Goal: Information Seeking & Learning: Learn about a topic

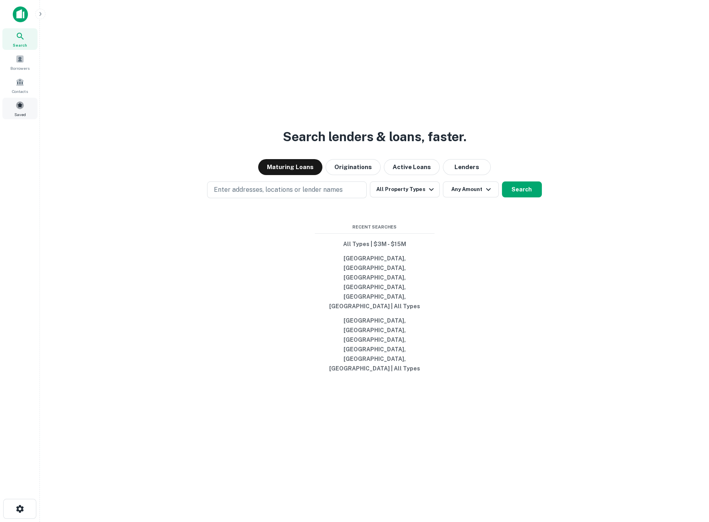
click at [18, 109] on span at bounding box center [20, 105] width 9 height 9
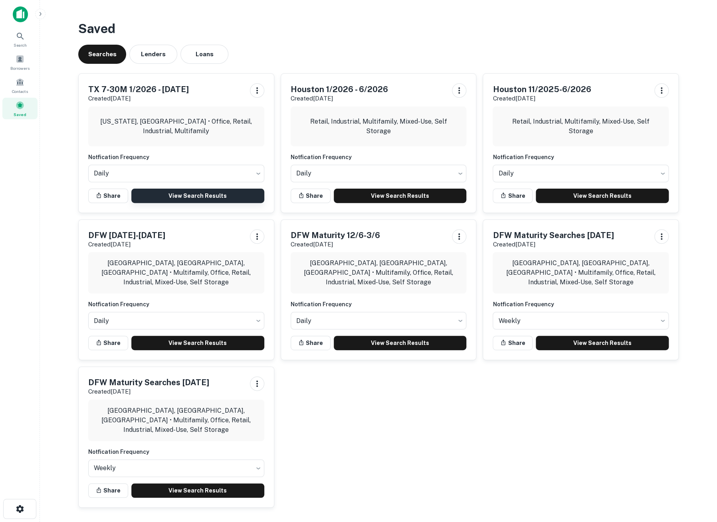
click at [216, 198] on link "View Search Results" at bounding box center [197, 196] width 133 height 14
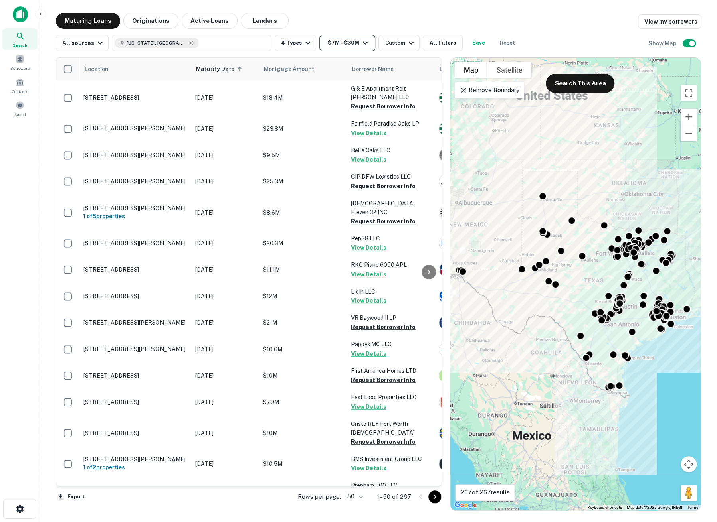
click at [360, 42] on icon "button" at bounding box center [365, 43] width 10 height 10
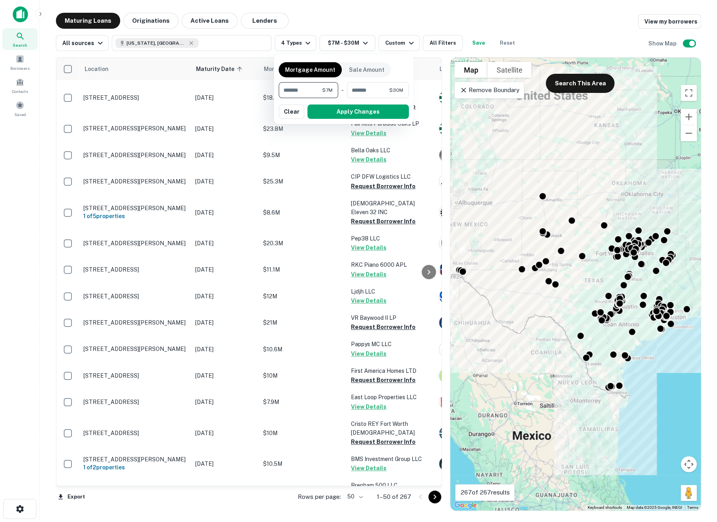
drag, startPoint x: 309, startPoint y: 88, endPoint x: 265, endPoint y: 83, distance: 43.4
click at [265, 83] on div "Mortgage Amount Sale Amount ******* $7M ​ - ******** $30M ​ Apply Changes Clear" at bounding box center [358, 261] width 717 height 522
click at [596, 18] on div at bounding box center [358, 261] width 717 height 522
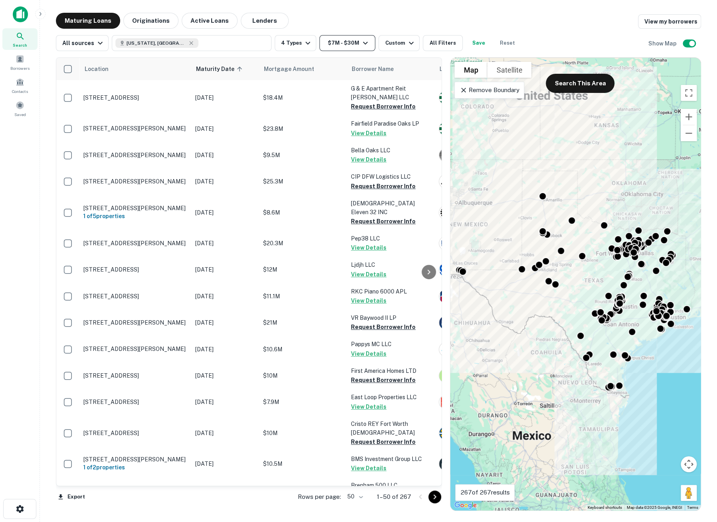
click at [352, 46] on button "$7M - $30M" at bounding box center [347, 43] width 56 height 16
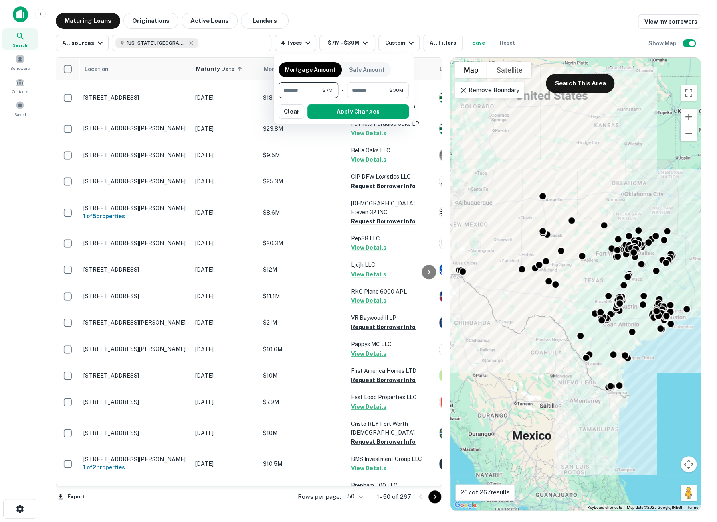
drag, startPoint x: 307, startPoint y: 90, endPoint x: 269, endPoint y: 89, distance: 38.0
click at [269, 89] on div "Mortgage Amount Sale Amount ******* $7M ​ - ******** $30M ​ Apply Changes Clear" at bounding box center [358, 261] width 717 height 522
type input "*******"
click at [368, 108] on button "Apply Changes" at bounding box center [357, 112] width 101 height 14
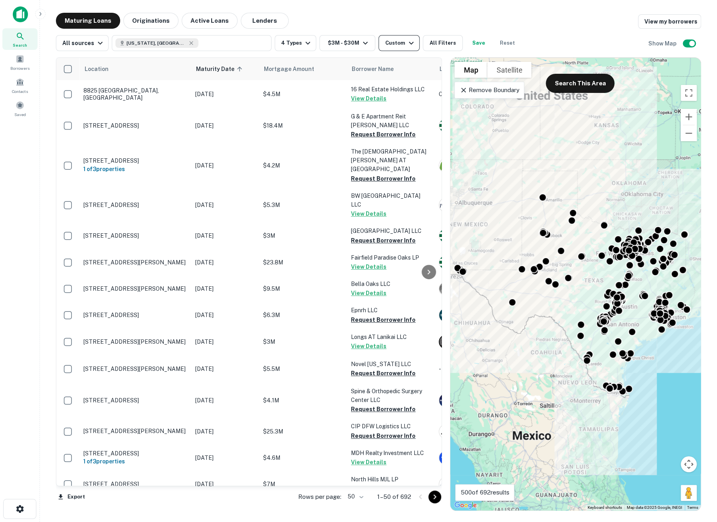
click at [406, 45] on icon "button" at bounding box center [411, 43] width 10 height 10
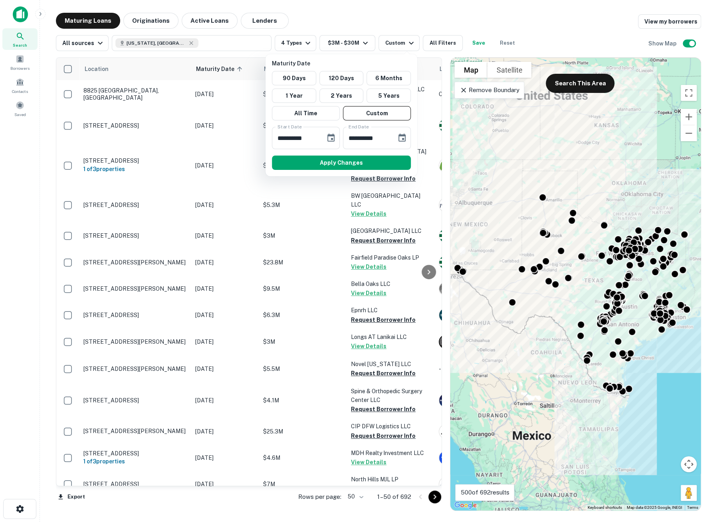
click at [544, 41] on div at bounding box center [358, 261] width 717 height 522
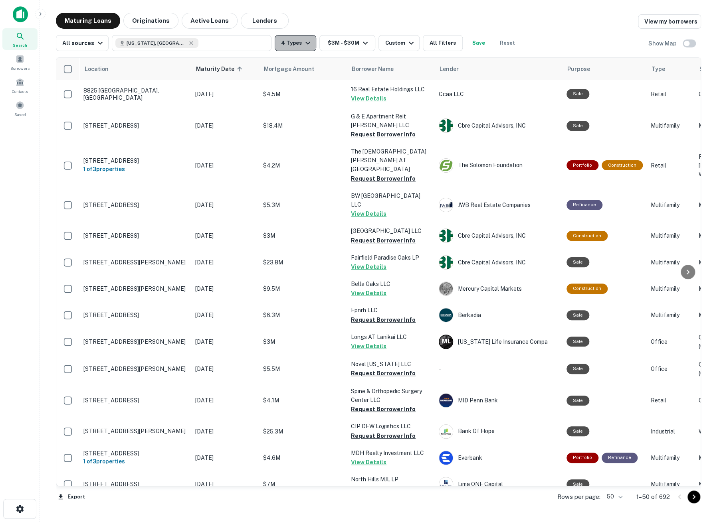
click at [289, 41] on button "4 Types" at bounding box center [296, 43] width 42 height 16
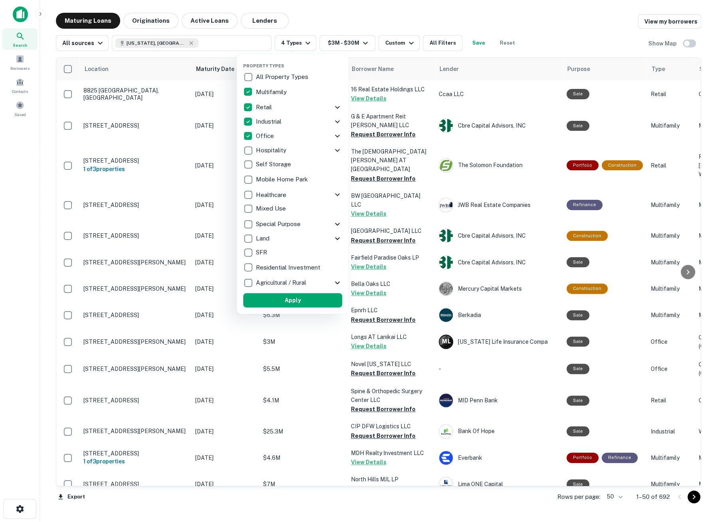
click at [586, 44] on div at bounding box center [358, 261] width 717 height 522
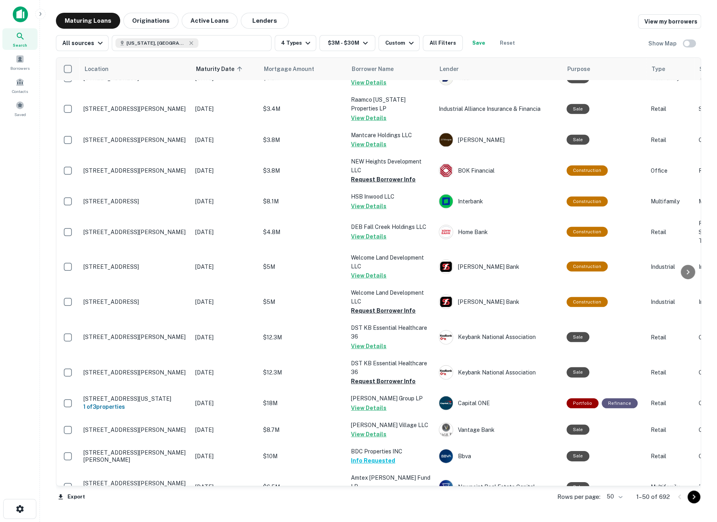
scroll to position [1048, 0]
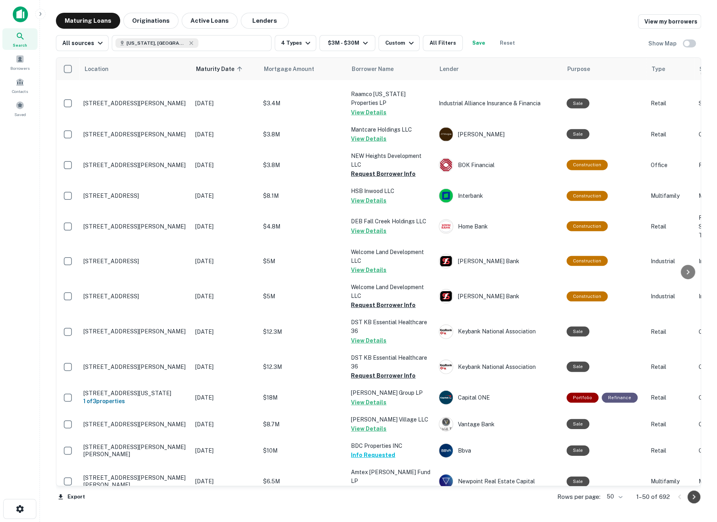
click at [696, 501] on icon "Go to next page" at bounding box center [694, 498] width 10 height 10
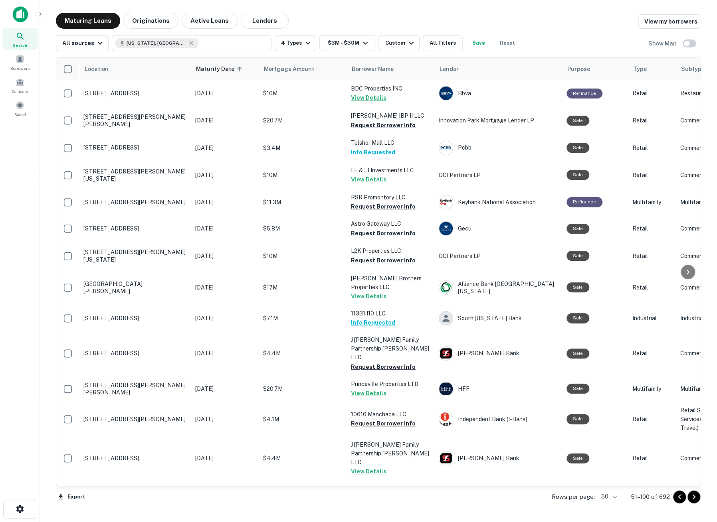
click at [693, 501] on icon "Go to next page" at bounding box center [694, 498] width 10 height 10
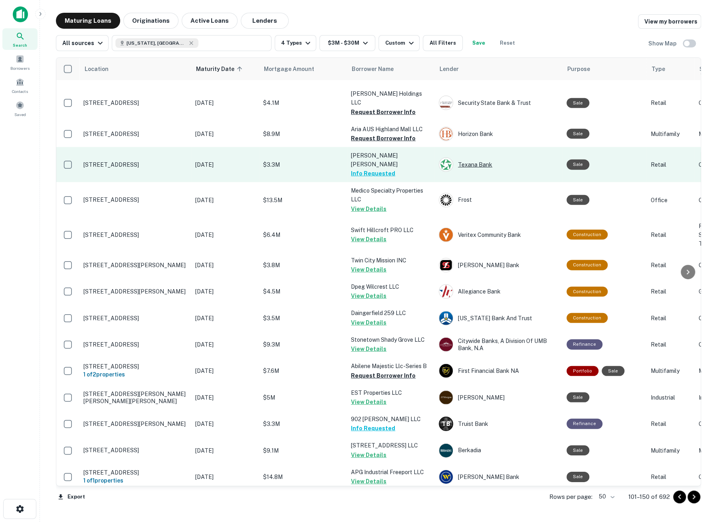
scroll to position [1049, 0]
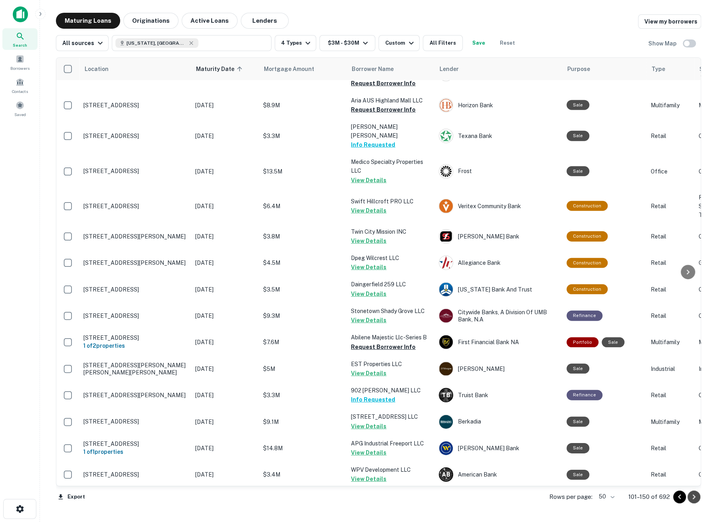
click at [693, 503] on button "Go to next page" at bounding box center [693, 497] width 13 height 13
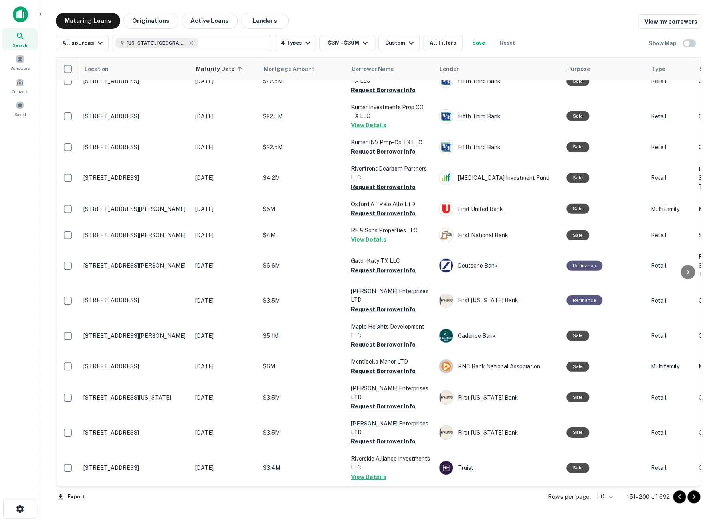
scroll to position [1120, 0]
click at [691, 498] on icon "Go to next page" at bounding box center [694, 498] width 10 height 10
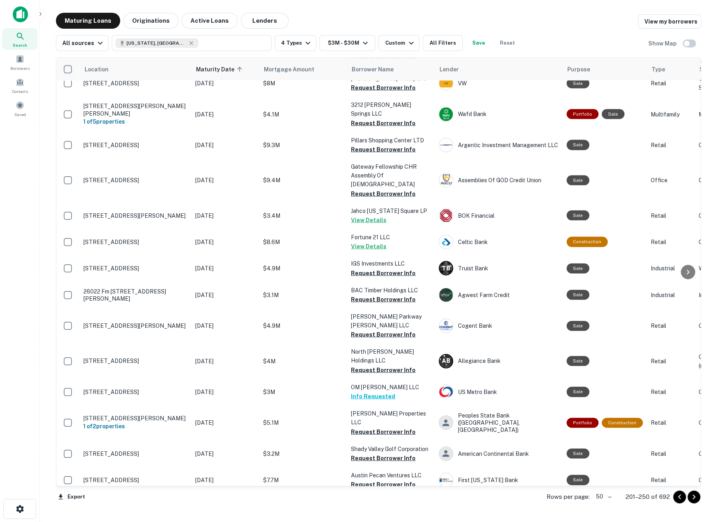
scroll to position [798, 0]
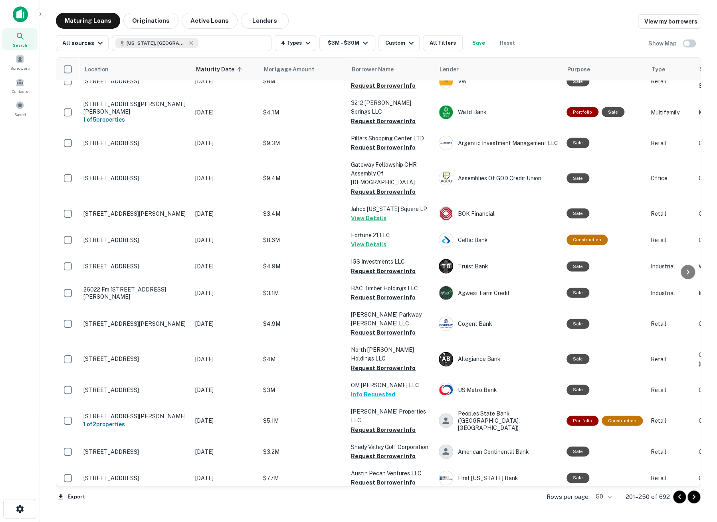
click at [697, 501] on icon "Go to next page" at bounding box center [694, 498] width 10 height 10
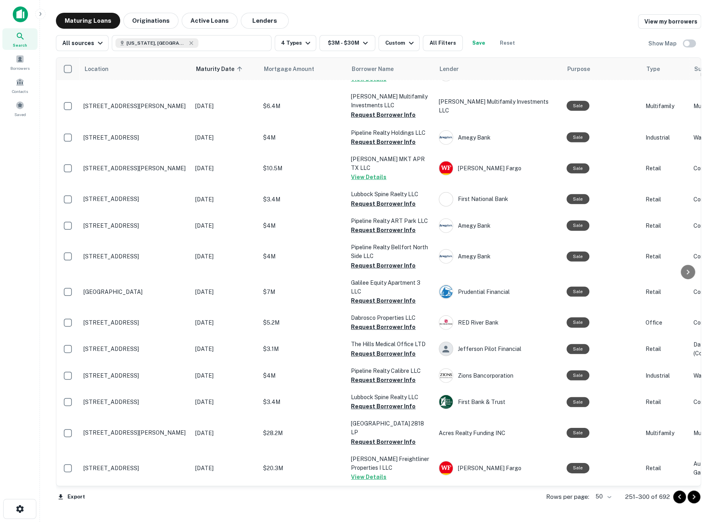
scroll to position [1076, 0]
click at [693, 498] on icon "Go to next page" at bounding box center [694, 498] width 10 height 10
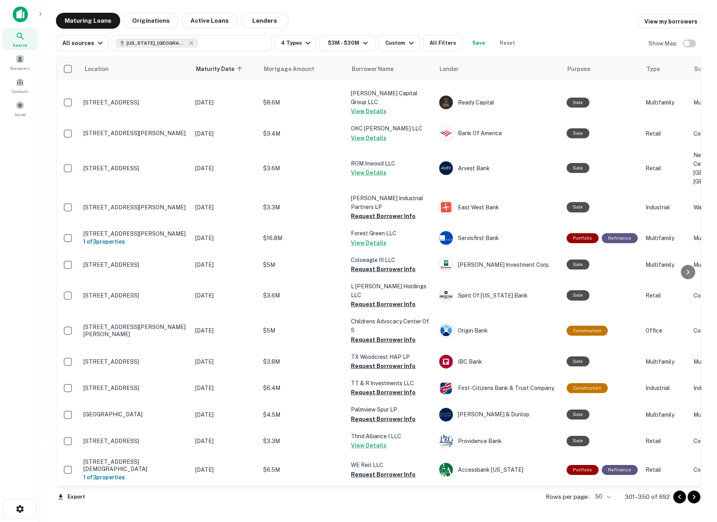
scroll to position [1048, 0]
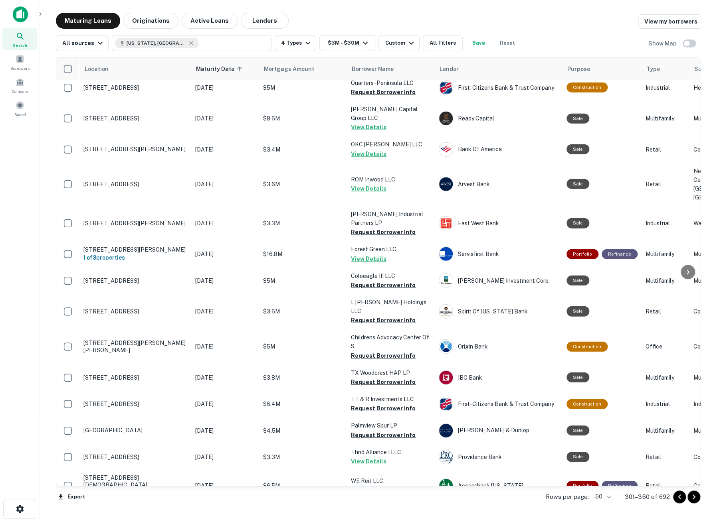
click at [693, 502] on button "Go to next page" at bounding box center [693, 497] width 13 height 13
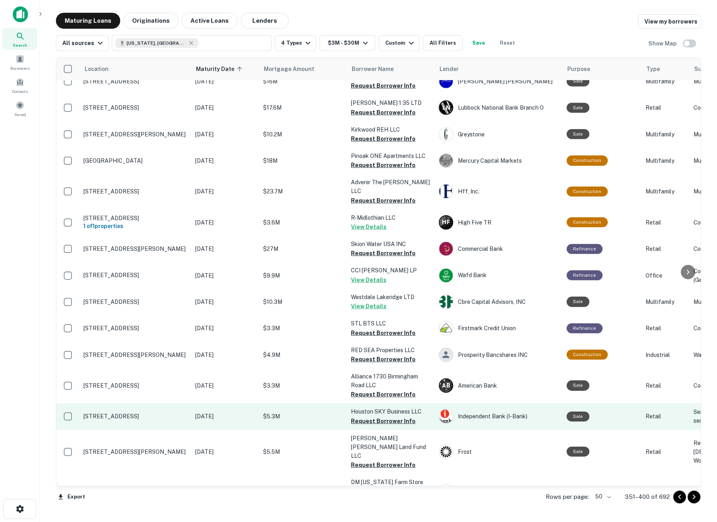
scroll to position [1094, 0]
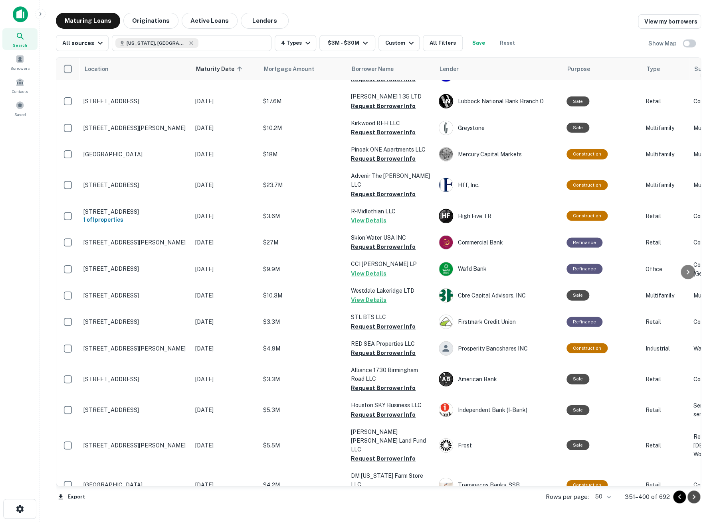
click at [697, 501] on icon "Go to next page" at bounding box center [694, 498] width 10 height 10
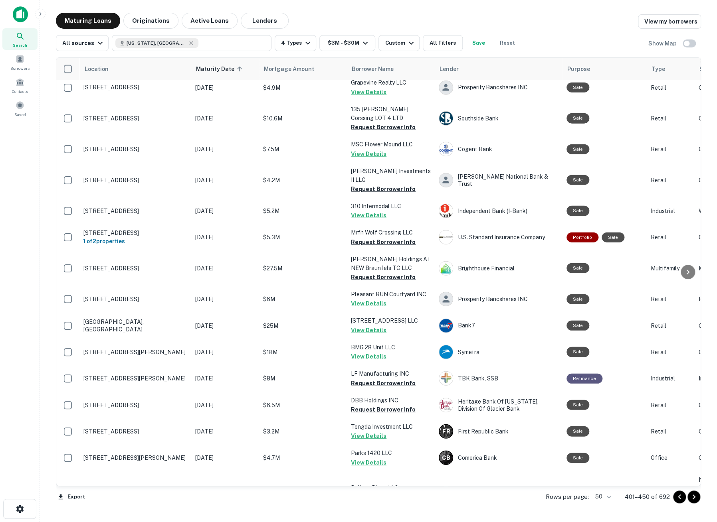
scroll to position [1020, 0]
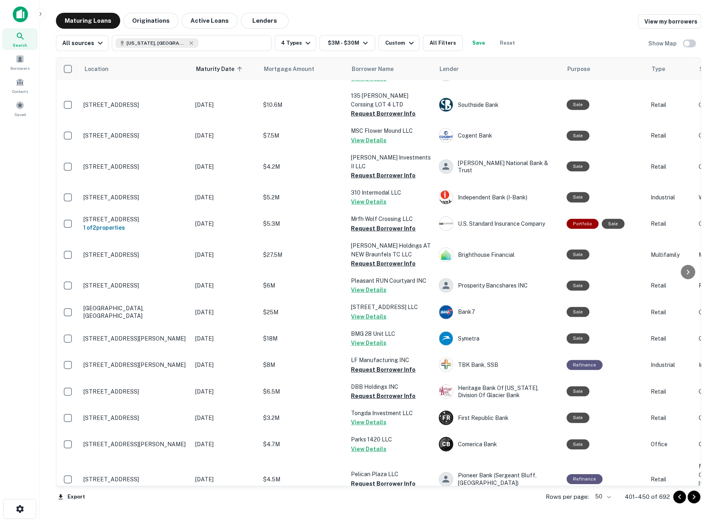
click at [691, 501] on icon "Go to next page" at bounding box center [694, 498] width 10 height 10
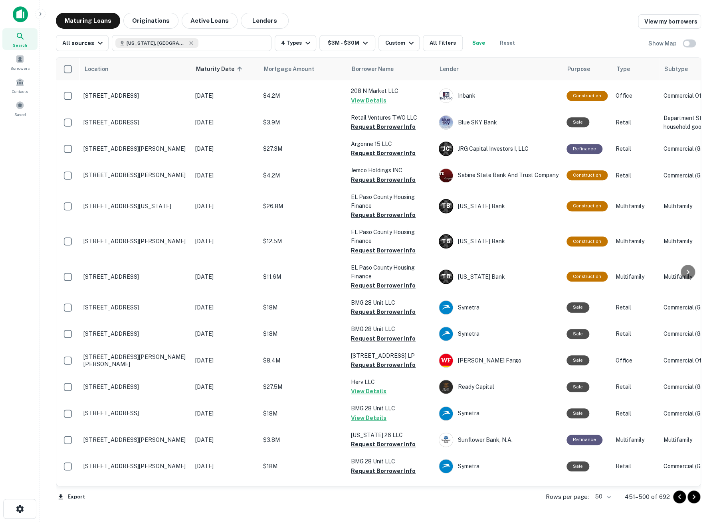
scroll to position [266, 0]
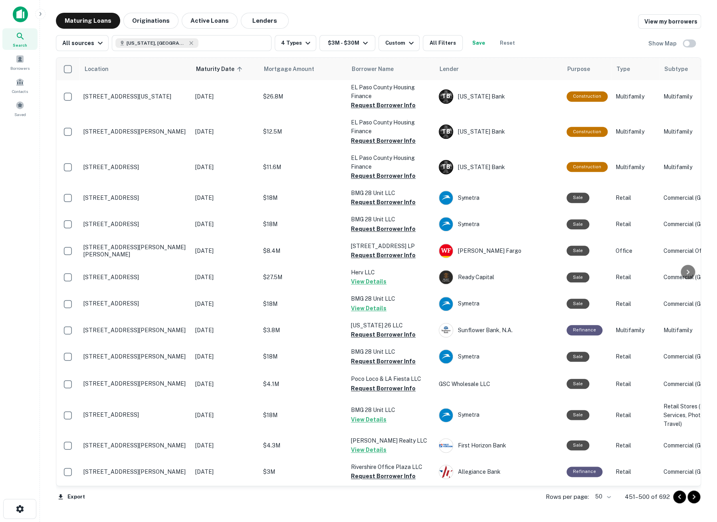
click at [697, 497] on icon "Go to next page" at bounding box center [694, 498] width 10 height 10
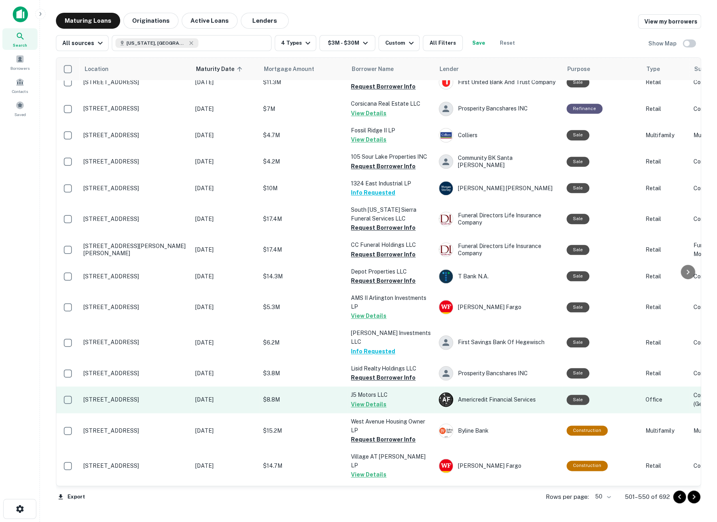
scroll to position [310, 0]
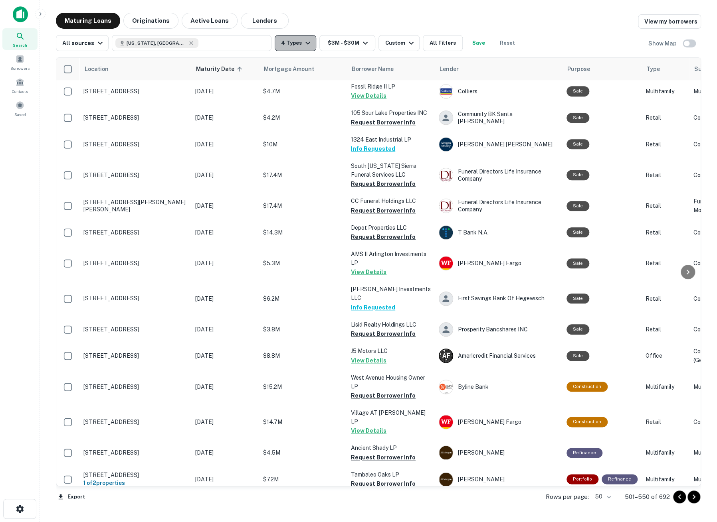
click at [303, 44] on icon "button" at bounding box center [308, 43] width 10 height 10
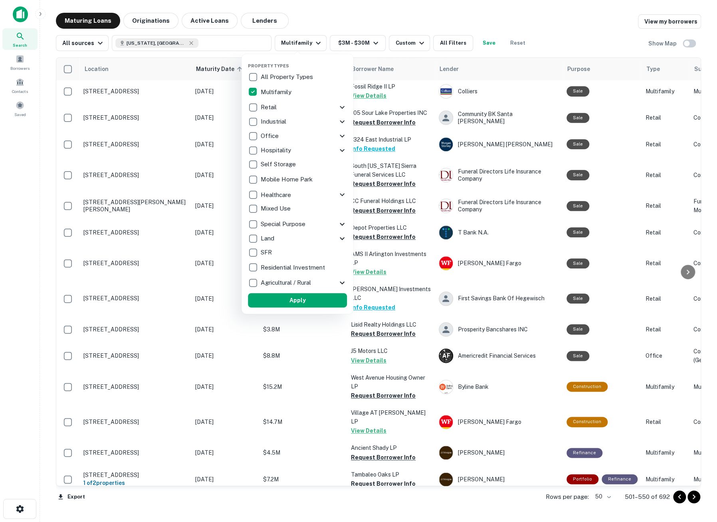
click at [370, 43] on div at bounding box center [358, 261] width 717 height 522
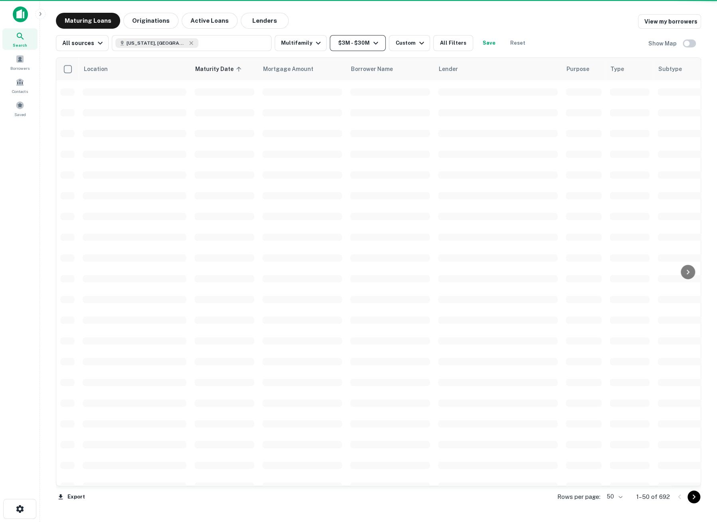
click at [371, 45] on icon "button" at bounding box center [376, 43] width 10 height 10
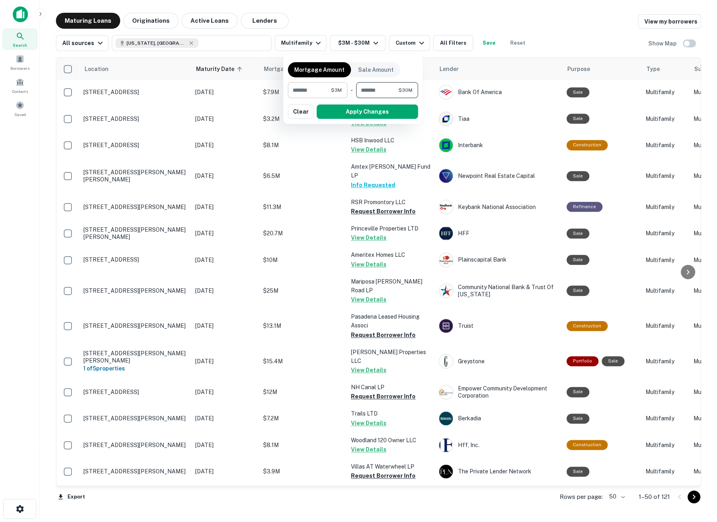
drag, startPoint x: 393, startPoint y: 92, endPoint x: 336, endPoint y: 87, distance: 56.9
click at [336, 87] on div "******* $3M ​ - ******** $30M ​" at bounding box center [353, 90] width 130 height 16
type input "********"
click at [365, 115] on button "Apply Changes" at bounding box center [367, 112] width 101 height 14
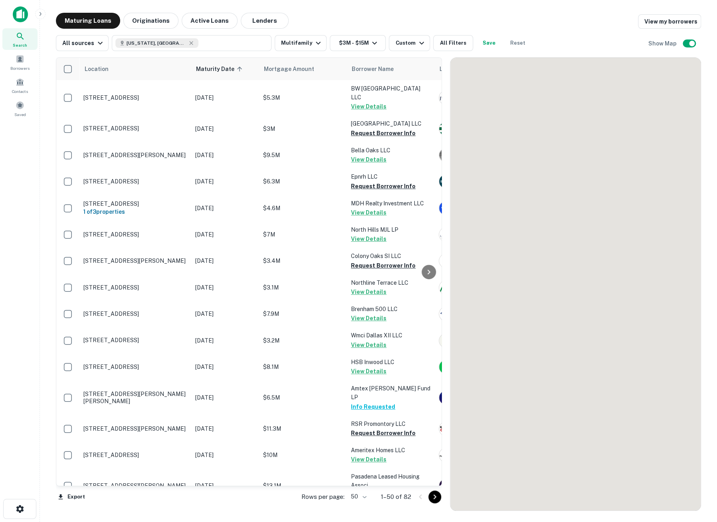
scroll to position [310, 0]
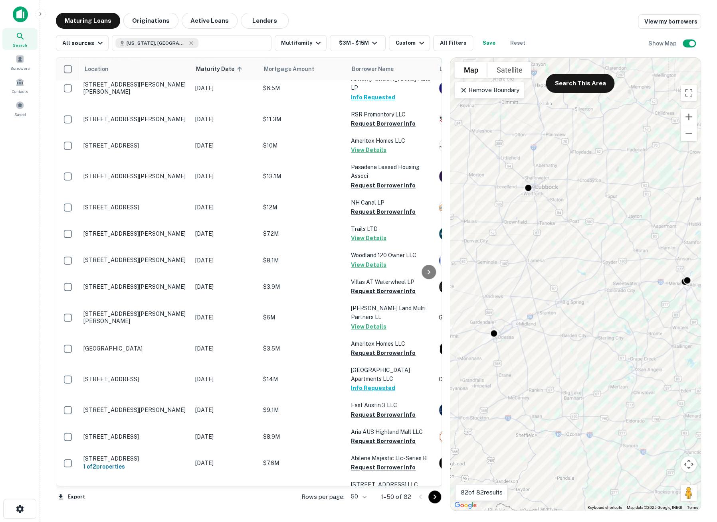
drag, startPoint x: 514, startPoint y: 217, endPoint x: 548, endPoint y: 228, distance: 35.2
click at [548, 228] on div "To activate drag with keyboard, press Alt + Enter. Once in keyboard drag state,…" at bounding box center [575, 284] width 250 height 453
click at [595, 83] on button "Search This Area" at bounding box center [580, 83] width 69 height 19
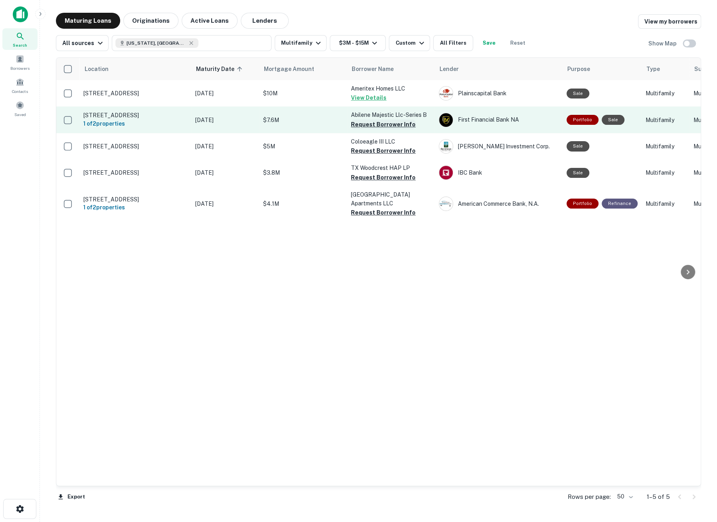
click at [385, 122] on button "Request Borrower Info" at bounding box center [383, 125] width 65 height 10
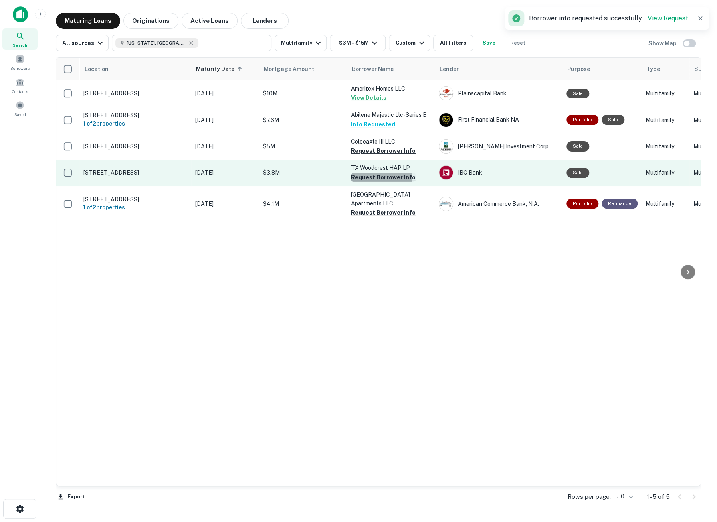
click at [377, 178] on button "Request Borrower Info" at bounding box center [383, 178] width 65 height 10
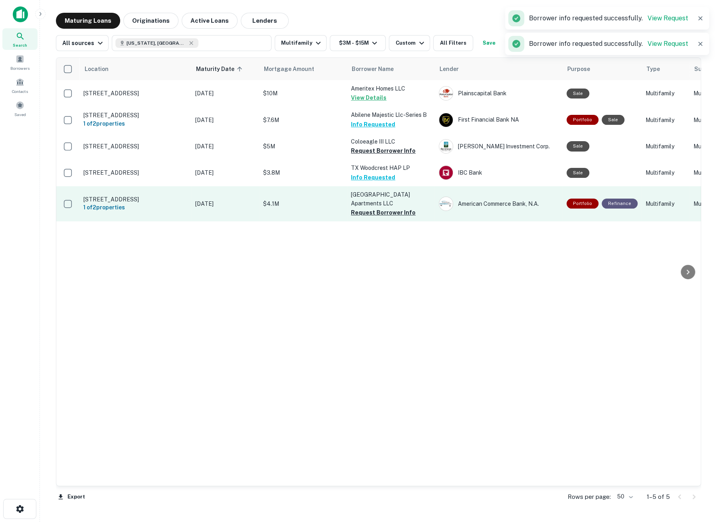
click at [376, 219] on td "[GEOGRAPHIC_DATA] Apartments LLC Request Borrower Info" at bounding box center [391, 203] width 88 height 35
click at [375, 216] on button "Request Borrower Info" at bounding box center [383, 213] width 65 height 10
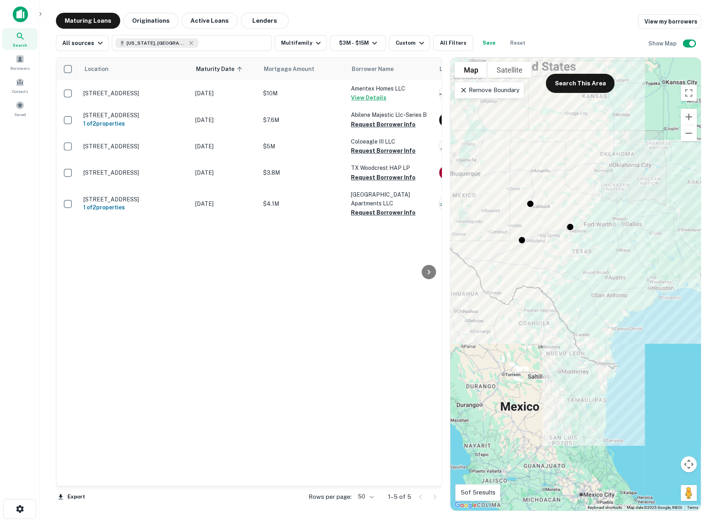
click at [501, 95] on div "Remove Boundary" at bounding box center [489, 90] width 70 height 17
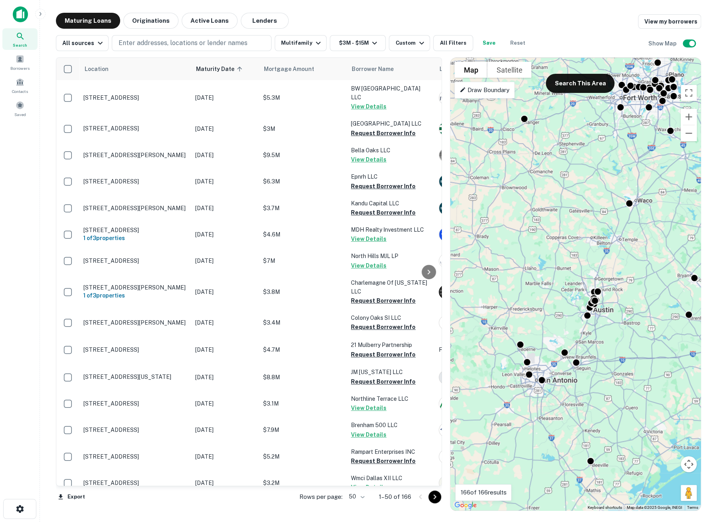
click at [488, 94] on p "Draw Boundary" at bounding box center [484, 90] width 50 height 10
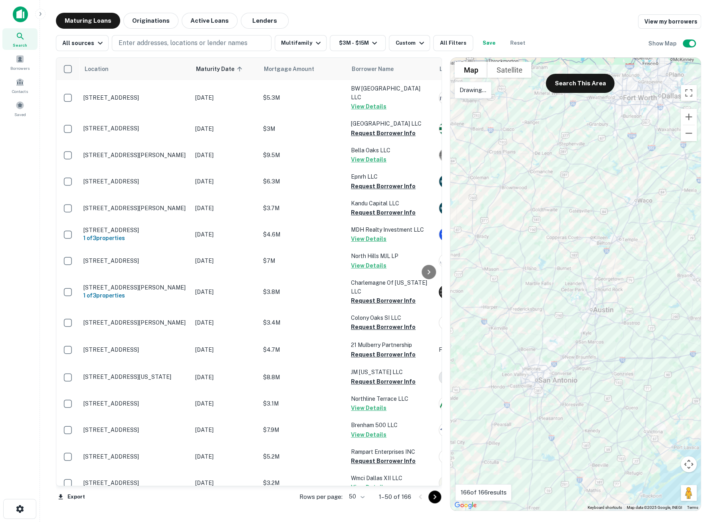
drag, startPoint x: 669, startPoint y: 117, endPoint x: 699, endPoint y: 112, distance: 30.8
click at [699, 112] on div at bounding box center [575, 284] width 250 height 453
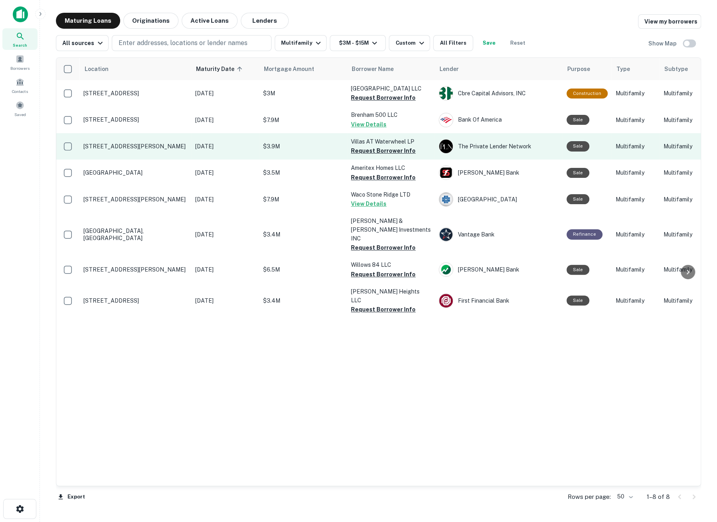
click at [362, 151] on button "Request Borrower Info" at bounding box center [383, 151] width 65 height 10
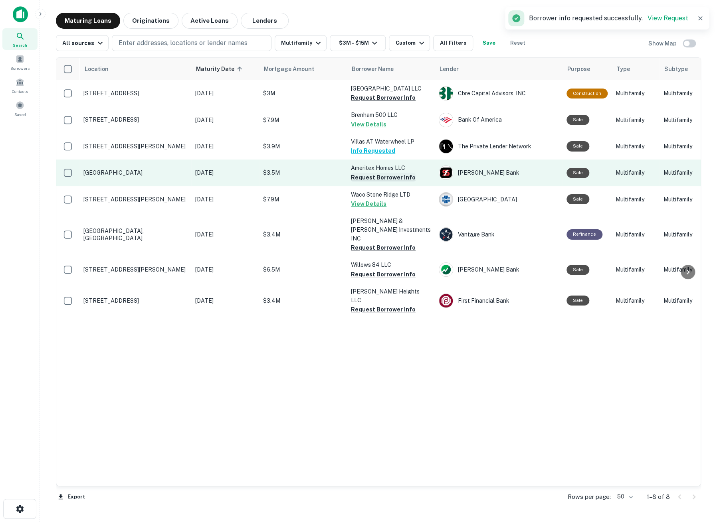
click at [363, 177] on button "Request Borrower Info" at bounding box center [383, 178] width 65 height 10
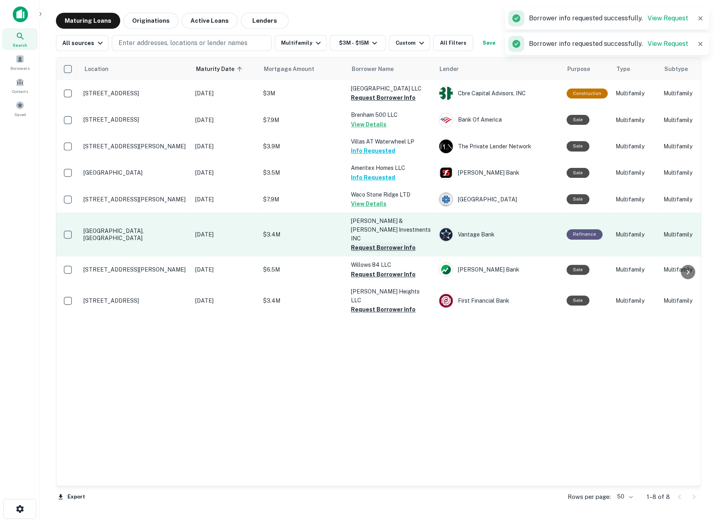
click at [364, 243] on button "Request Borrower Info" at bounding box center [383, 248] width 65 height 10
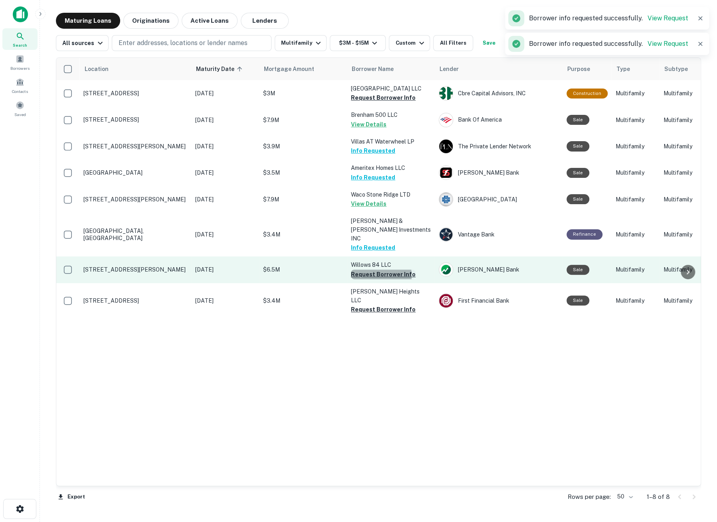
click at [368, 270] on button "Request Borrower Info" at bounding box center [383, 275] width 65 height 10
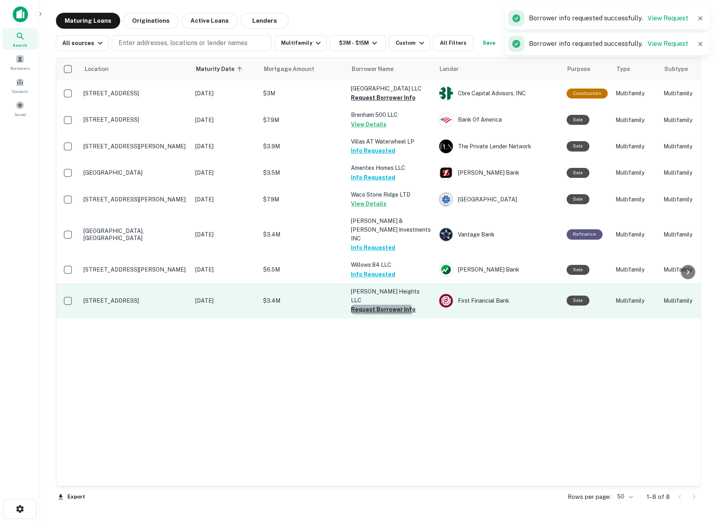
click at [371, 305] on button "Request Borrower Info" at bounding box center [383, 310] width 65 height 10
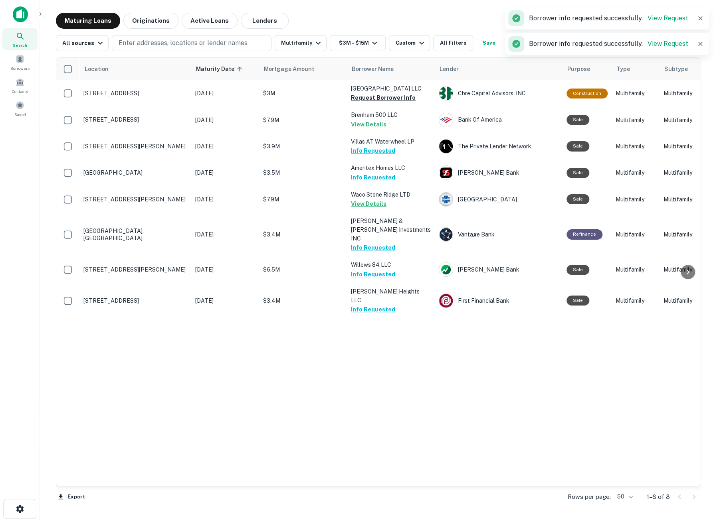
click at [697, 17] on icon "button" at bounding box center [700, 18] width 8 height 8
click at [700, 20] on icon "button" at bounding box center [700, 18] width 8 height 8
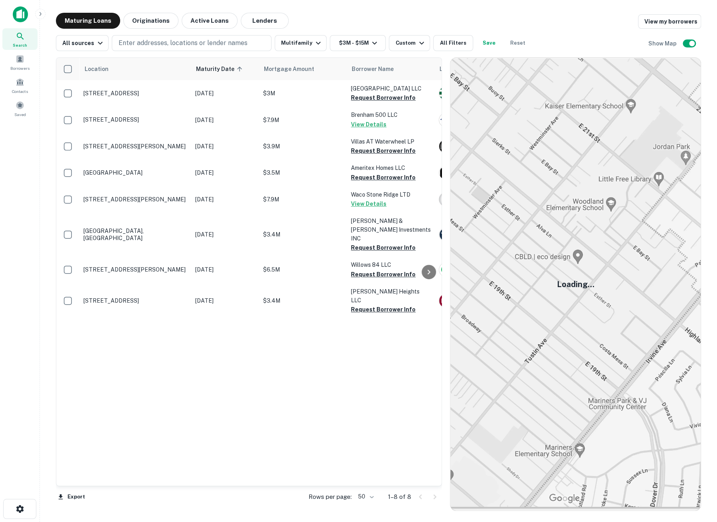
click at [566, 414] on img at bounding box center [575, 284] width 250 height 453
click at [18, 107] on span at bounding box center [20, 105] width 9 height 9
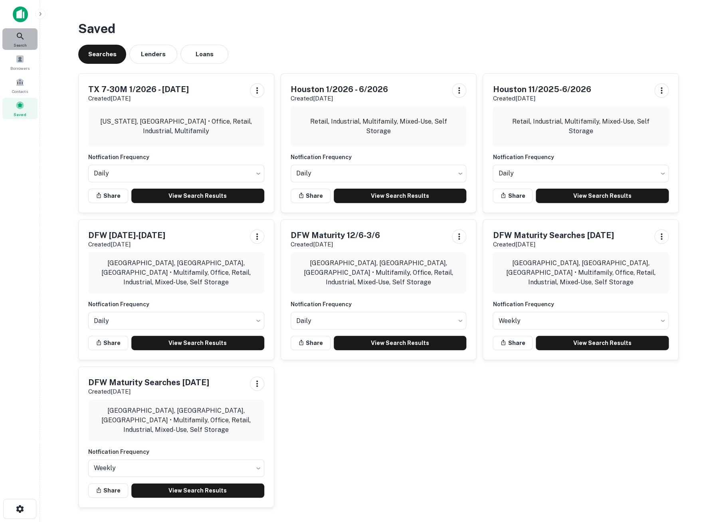
click at [16, 34] on icon at bounding box center [21, 37] width 10 height 10
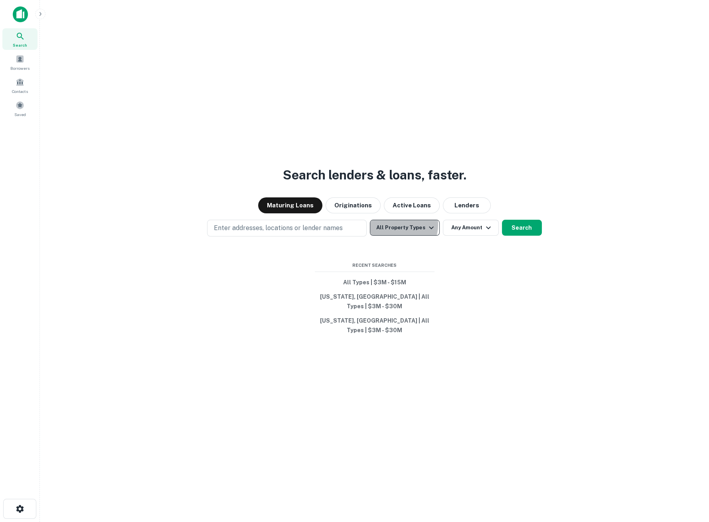
click at [394, 236] on button "All Property Types" at bounding box center [404, 228] width 69 height 16
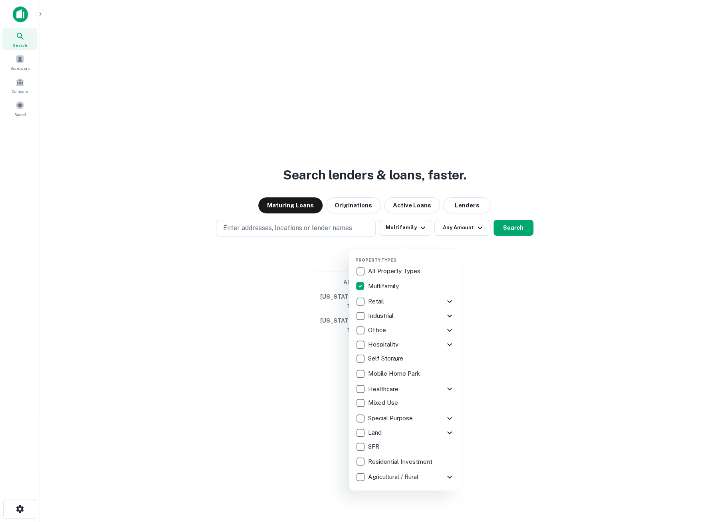
click at [453, 228] on div at bounding box center [358, 261] width 717 height 522
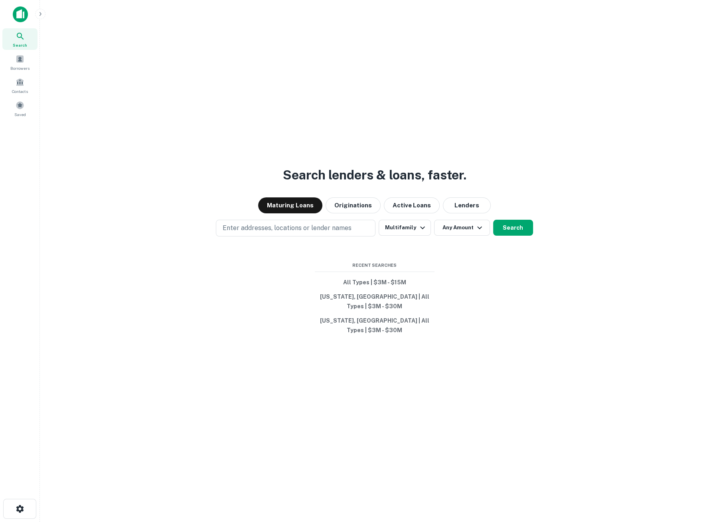
click at [451, 242] on div "Property Types All Property Types Multifamily Retail Storefront Auto Shop Bar S…" at bounding box center [354, 261] width 709 height 522
click at [447, 236] on button "Any Amount" at bounding box center [462, 228] width 56 height 16
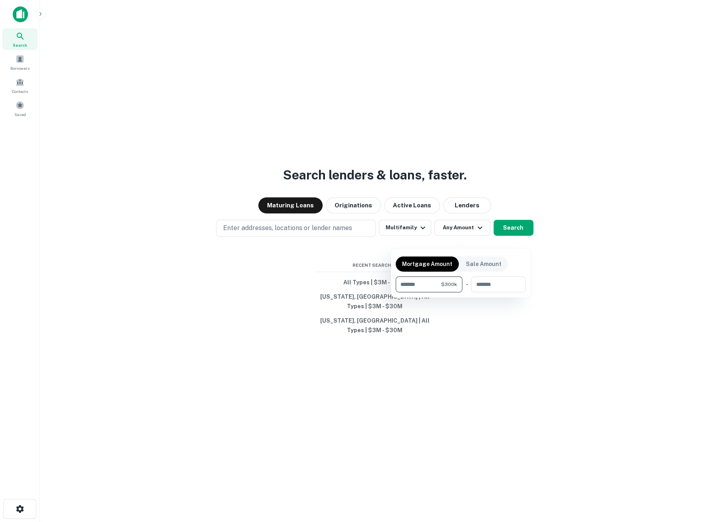
type input "*******"
type input "********"
click at [506, 237] on div at bounding box center [358, 261] width 717 height 522
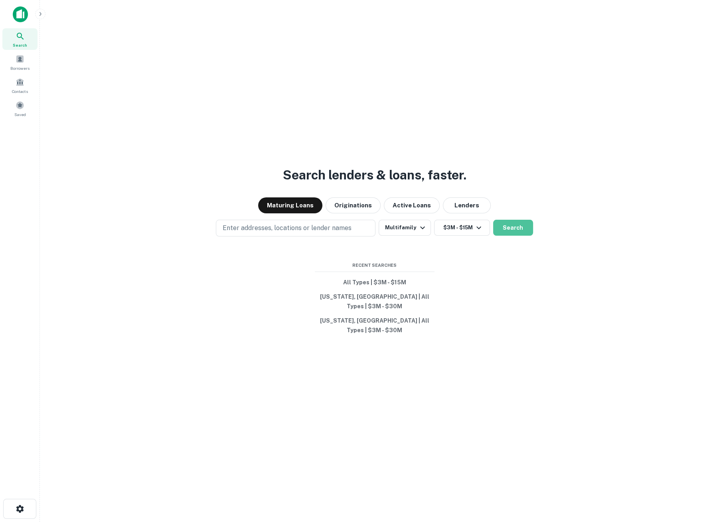
click at [506, 236] on button "Search" at bounding box center [513, 228] width 40 height 16
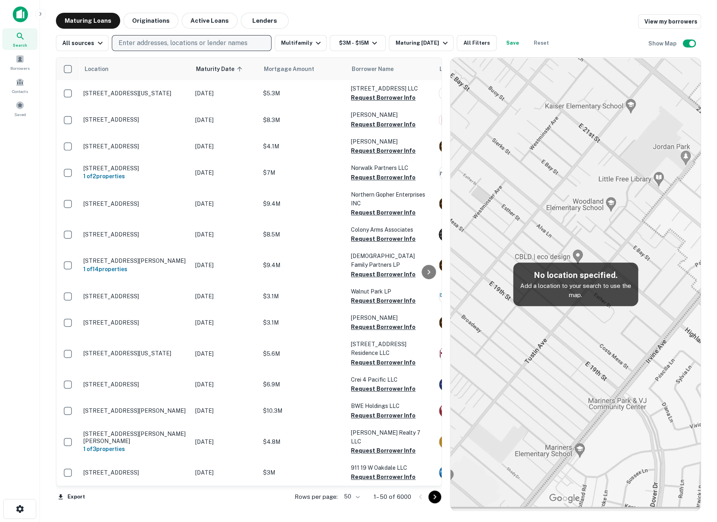
click at [133, 43] on p "Enter addresses, locations or lender names" at bounding box center [183, 43] width 129 height 10
type input "*****"
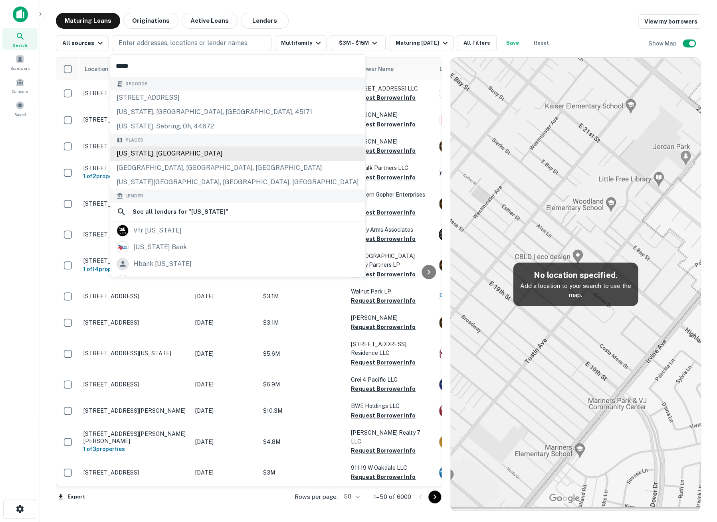
click at [137, 154] on div "[US_STATE], [GEOGRAPHIC_DATA]" at bounding box center [237, 153] width 255 height 14
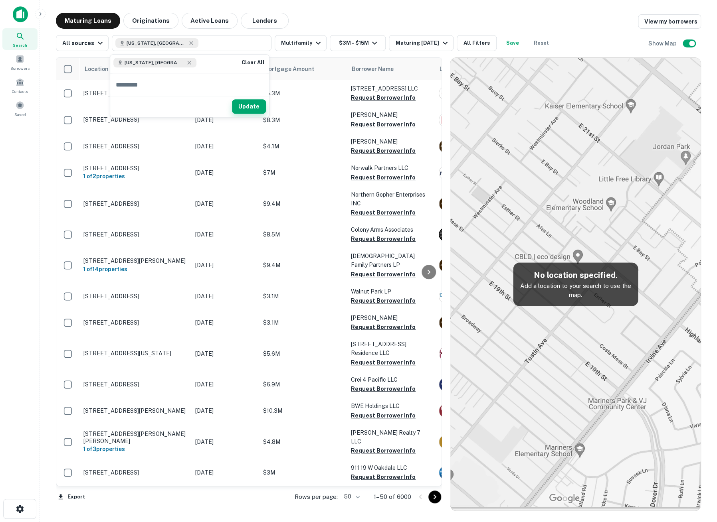
click at [241, 108] on button "Update" at bounding box center [249, 107] width 34 height 14
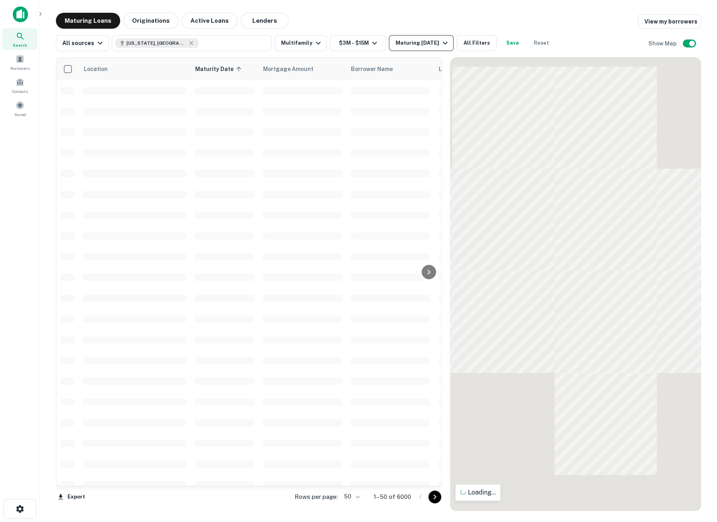
click at [443, 44] on icon "button" at bounding box center [445, 43] width 10 height 10
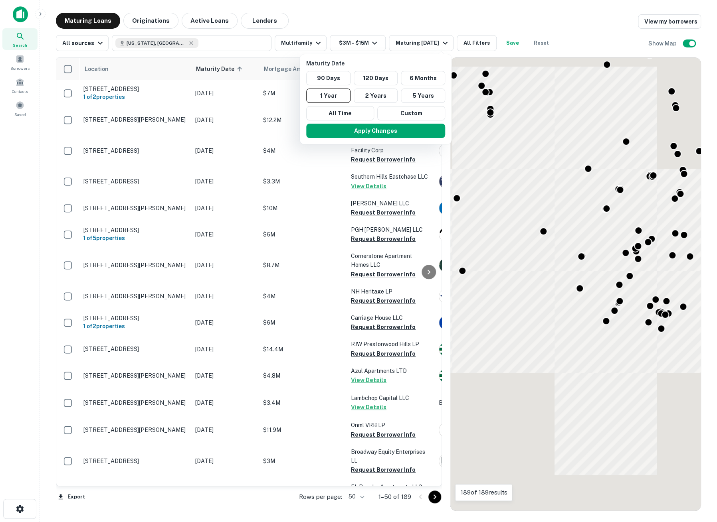
click at [439, 44] on div at bounding box center [358, 261] width 717 height 522
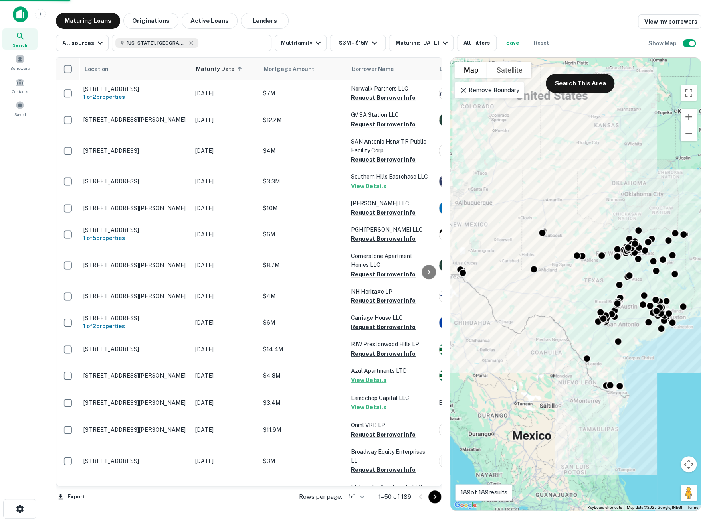
click at [437, 44] on div at bounding box center [358, 261] width 717 height 522
click at [443, 43] on icon "button" at bounding box center [445, 43] width 5 height 3
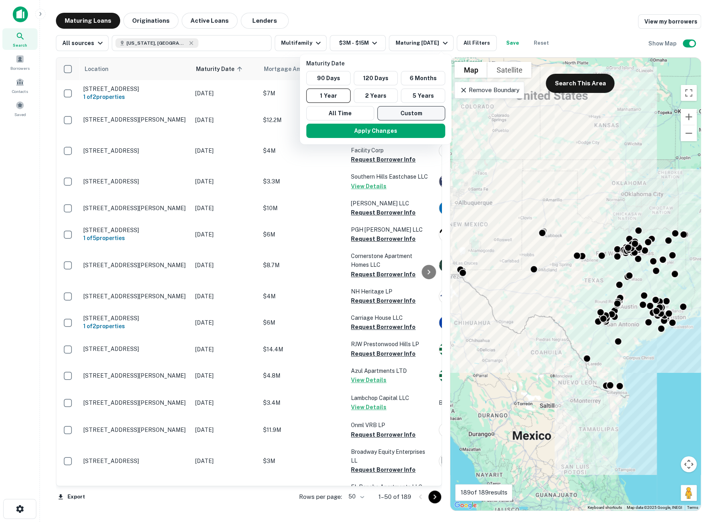
click at [413, 112] on button "Custom" at bounding box center [411, 113] width 68 height 14
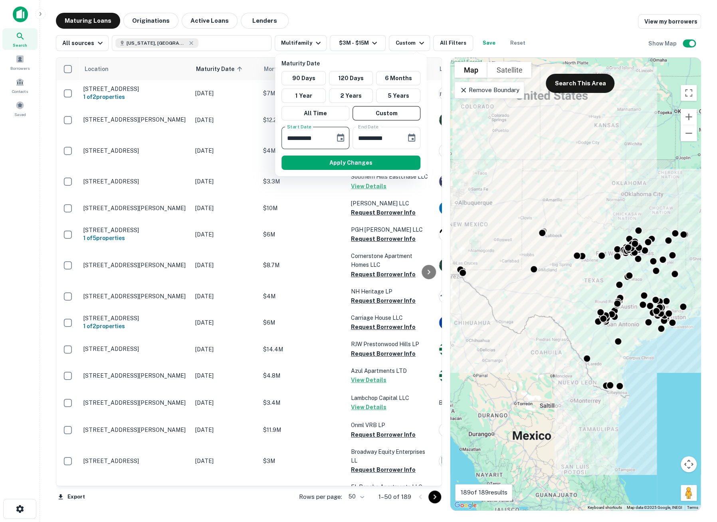
drag, startPoint x: 325, startPoint y: 141, endPoint x: 274, endPoint y: 134, distance: 51.1
click at [274, 134] on div "**********" at bounding box center [358, 261] width 717 height 522
drag, startPoint x: 322, startPoint y: 139, endPoint x: 271, endPoint y: 135, distance: 51.6
click at [271, 135] on div "**********" at bounding box center [358, 261] width 717 height 522
click at [341, 140] on icon "Choose date, selected date is Oct 6, 2025" at bounding box center [341, 138] width 10 height 10
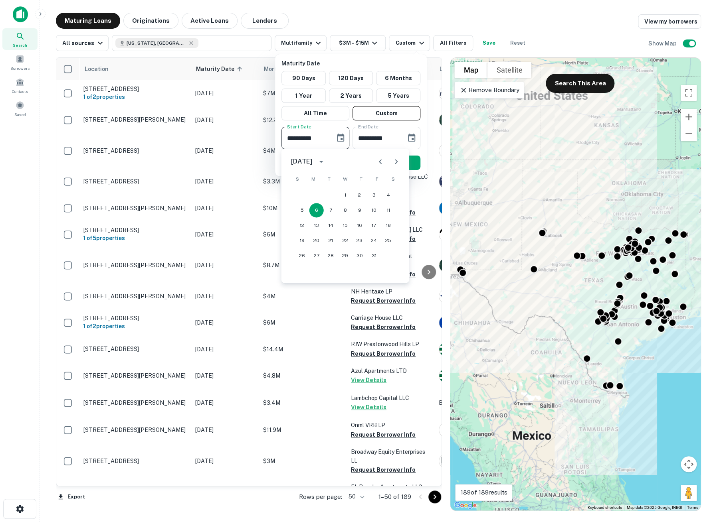
click at [396, 163] on icon "Next month" at bounding box center [396, 161] width 3 height 5
click at [396, 163] on icon "Next month" at bounding box center [397, 162] width 10 height 10
click at [361, 195] on button "1" at bounding box center [359, 195] width 14 height 14
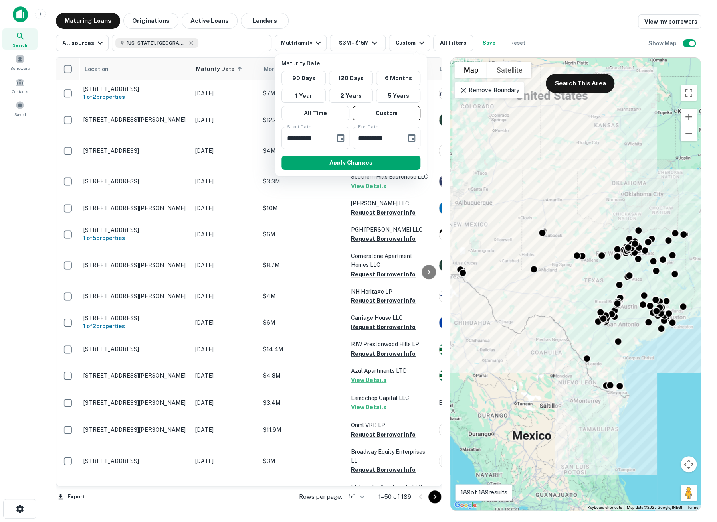
type input "**********"
click at [413, 138] on icon "Choose date, selected date is Apr 4, 2026" at bounding box center [412, 138] width 10 height 10
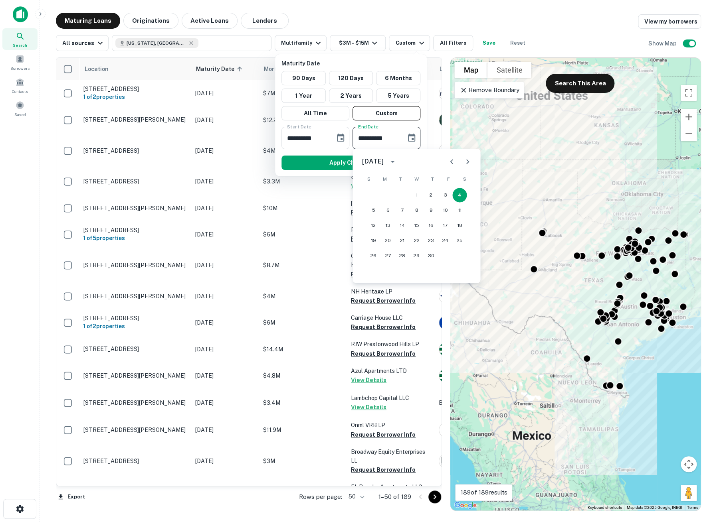
click at [376, 143] on input "**********" at bounding box center [376, 138] width 48 height 22
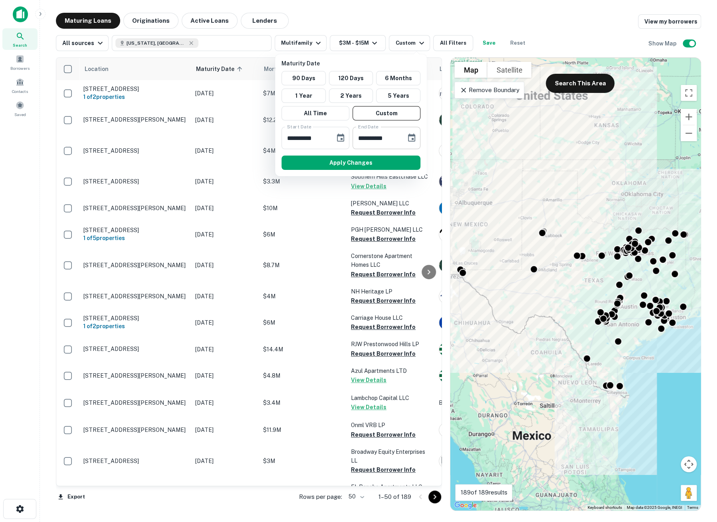
click at [362, 136] on input "**********" at bounding box center [376, 138] width 48 height 22
type input "**********"
click at [350, 159] on button "Apply Changes" at bounding box center [350, 163] width 139 height 14
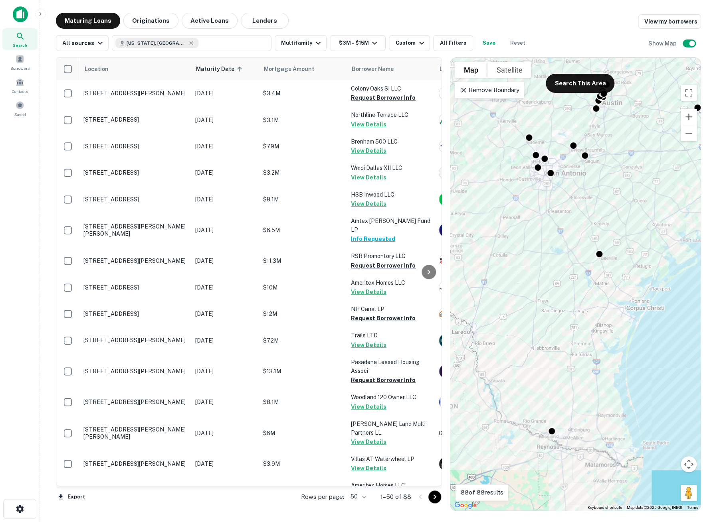
drag, startPoint x: 625, startPoint y: 281, endPoint x: 598, endPoint y: 320, distance: 47.1
click at [598, 320] on div "To activate drag with keyboard, press Alt + Enter. Once in keyboard drag state,…" at bounding box center [575, 284] width 250 height 453
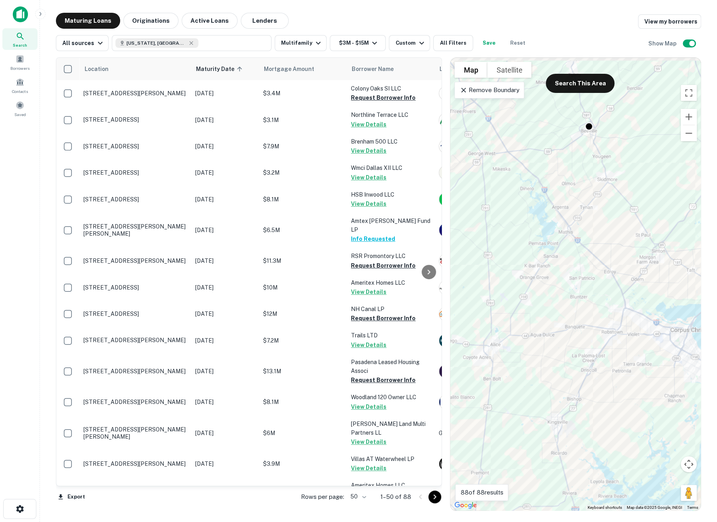
drag, startPoint x: 602, startPoint y: 269, endPoint x: 589, endPoint y: 331, distance: 63.6
click at [589, 331] on div "To activate drag with keyboard, press Alt + Enter. Once in keyboard drag state,…" at bounding box center [575, 284] width 250 height 453
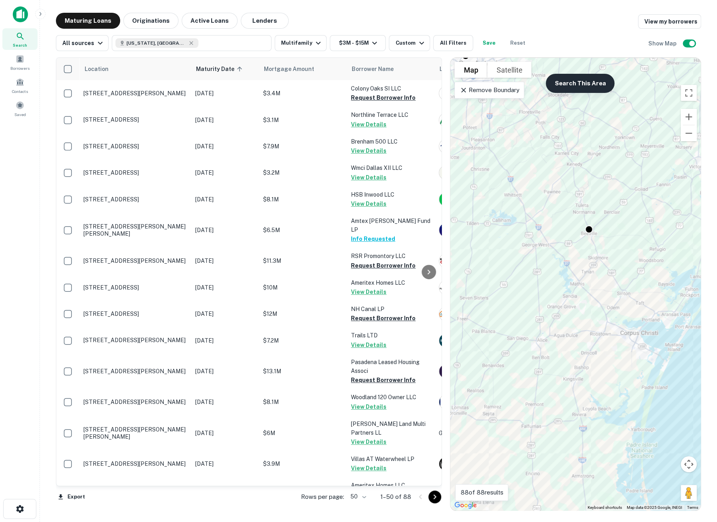
click at [567, 83] on button "Search This Area" at bounding box center [580, 83] width 69 height 19
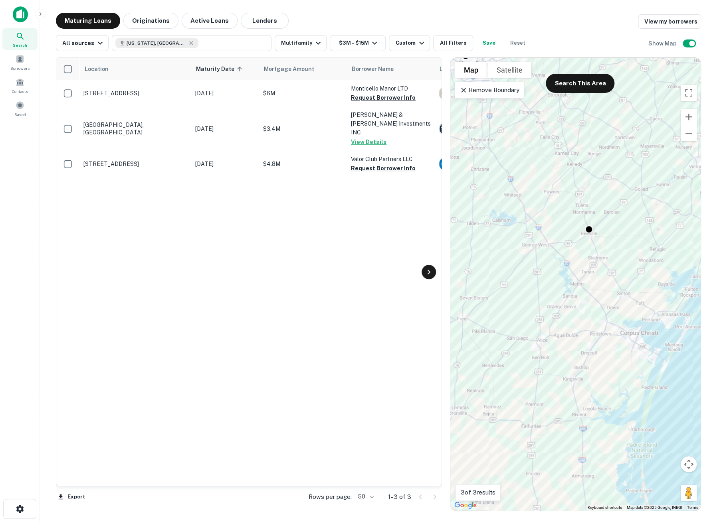
click at [428, 269] on icon at bounding box center [429, 272] width 10 height 10
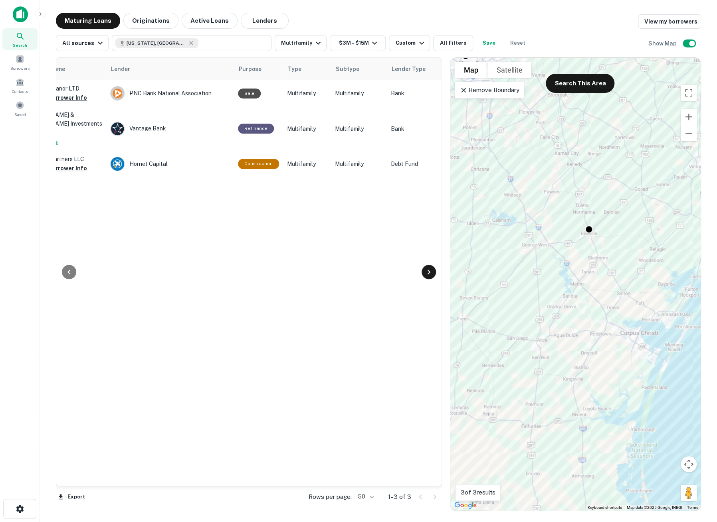
scroll to position [0, 335]
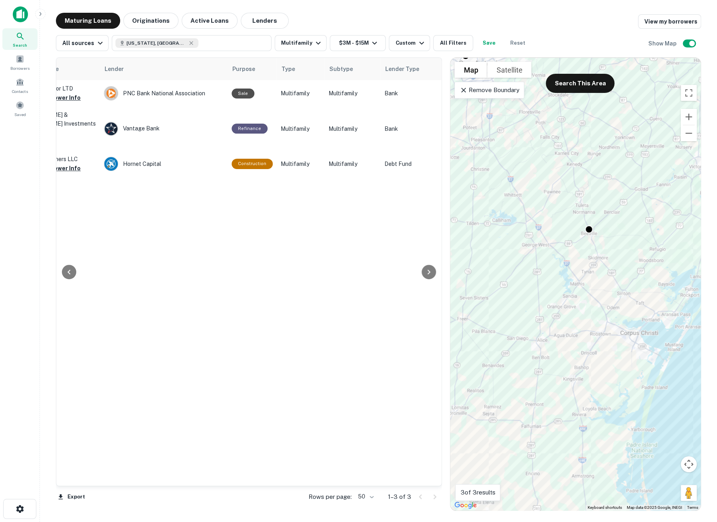
click at [71, 158] on div at bounding box center [69, 272] width 26 height 428
click at [73, 273] on icon at bounding box center [69, 272] width 10 height 10
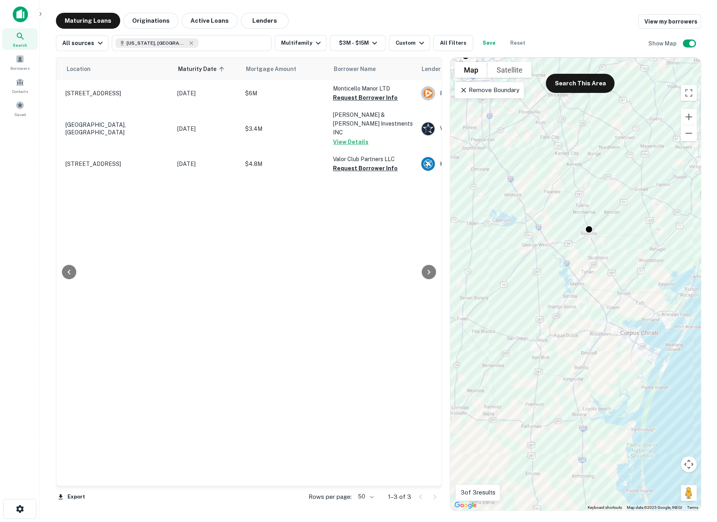
scroll to position [0, 0]
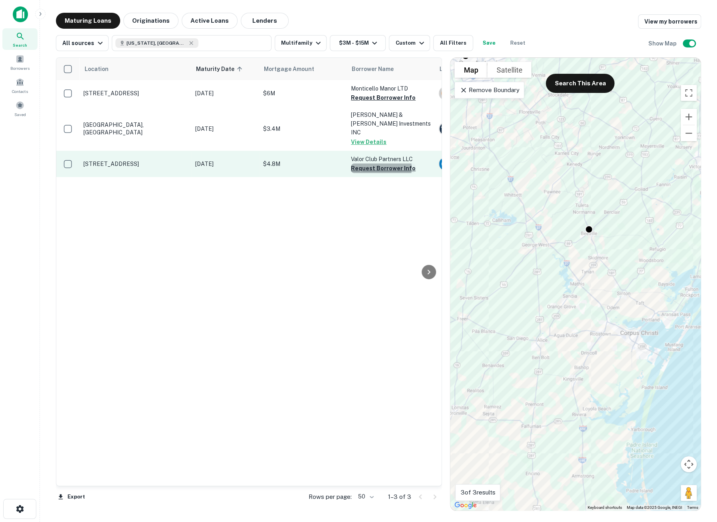
click at [375, 164] on button "Request Borrower Info" at bounding box center [383, 169] width 65 height 10
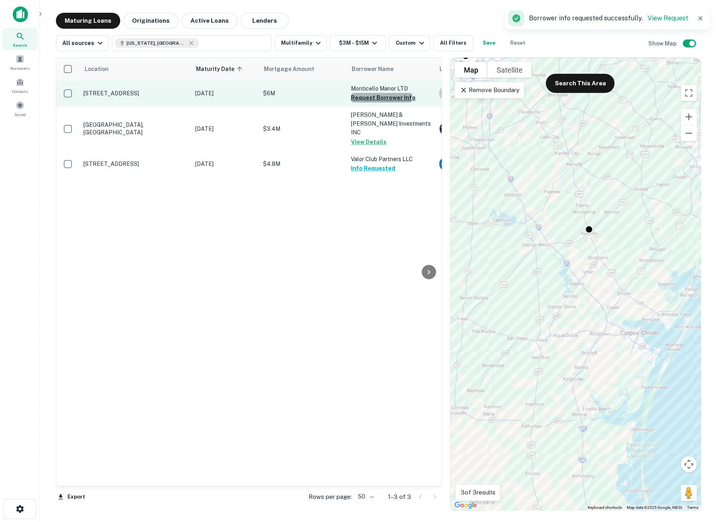
click at [364, 96] on button "Request Borrower Info" at bounding box center [383, 98] width 65 height 10
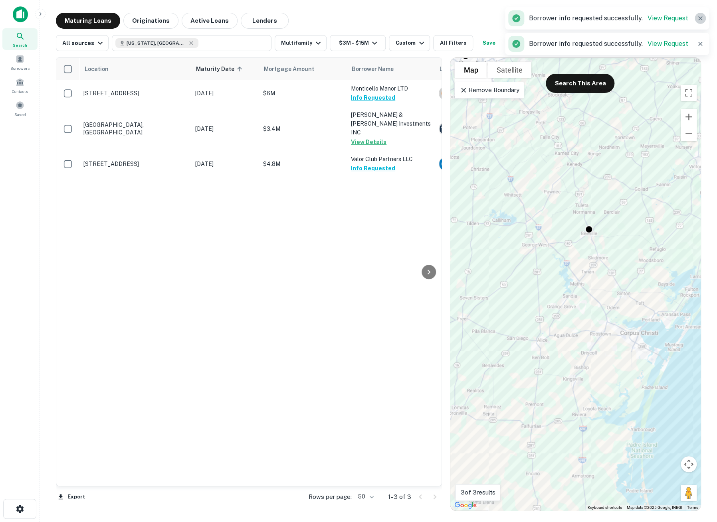
click at [700, 18] on icon "button" at bounding box center [700, 18] width 4 height 4
click at [505, 89] on p "Remove Boundary" at bounding box center [488, 90] width 59 height 10
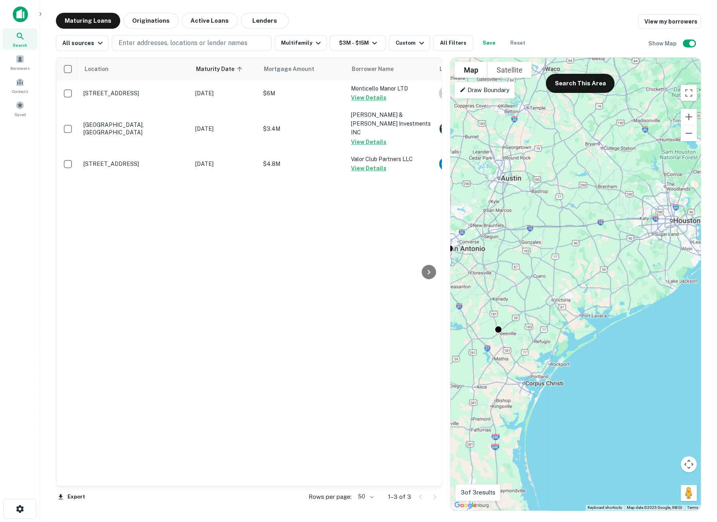
drag, startPoint x: 654, startPoint y: 227, endPoint x: 540, endPoint y: 311, distance: 140.7
click at [540, 311] on div "To activate drag with keyboard, press Alt + Enter. Once in keyboard drag state,…" at bounding box center [575, 284] width 250 height 453
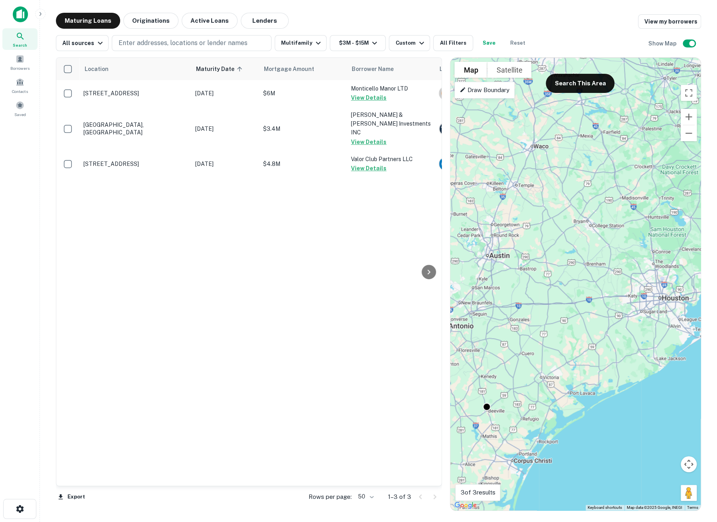
drag, startPoint x: 580, startPoint y: 230, endPoint x: 566, endPoint y: 315, distance: 86.6
click at [566, 315] on div "To activate drag with keyboard, press Alt + Enter. Once in keyboard drag state,…" at bounding box center [575, 284] width 250 height 453
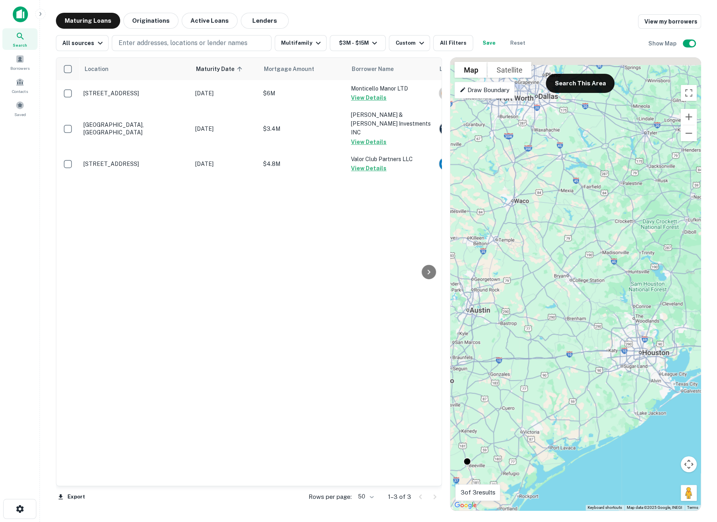
drag, startPoint x: 611, startPoint y: 277, endPoint x: 593, endPoint y: 330, distance: 56.4
click at [593, 330] on div "To activate drag with keyboard, press Alt + Enter. Once in keyboard drag state,…" at bounding box center [575, 284] width 250 height 453
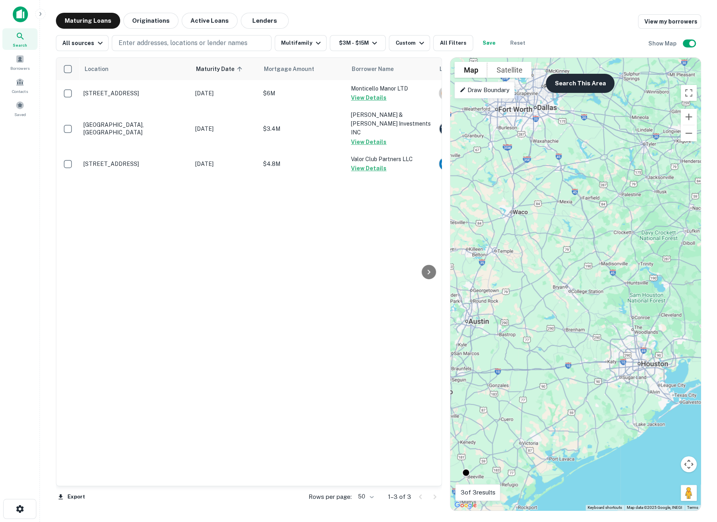
click at [586, 86] on button "Search This Area" at bounding box center [580, 83] width 69 height 19
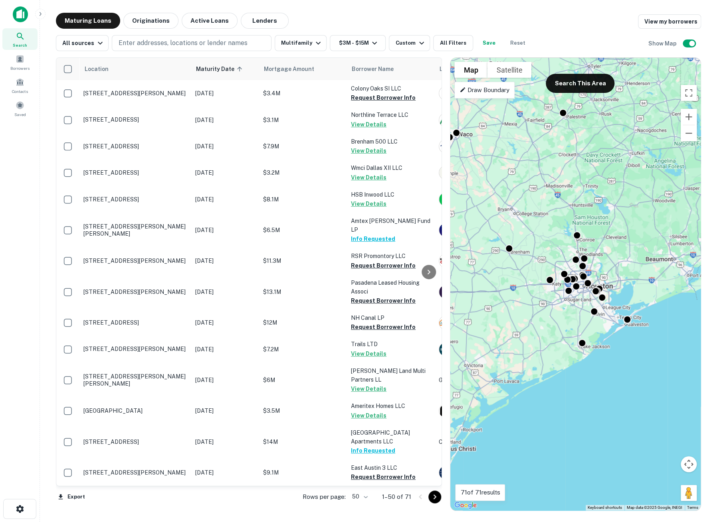
drag, startPoint x: 633, startPoint y: 281, endPoint x: 578, endPoint y: 200, distance: 97.9
click at [578, 200] on div "To activate drag with keyboard, press Alt + Enter. Once in keyboard drag state,…" at bounding box center [575, 284] width 250 height 453
click at [500, 95] on div "Draw Boundary" at bounding box center [484, 90] width 60 height 17
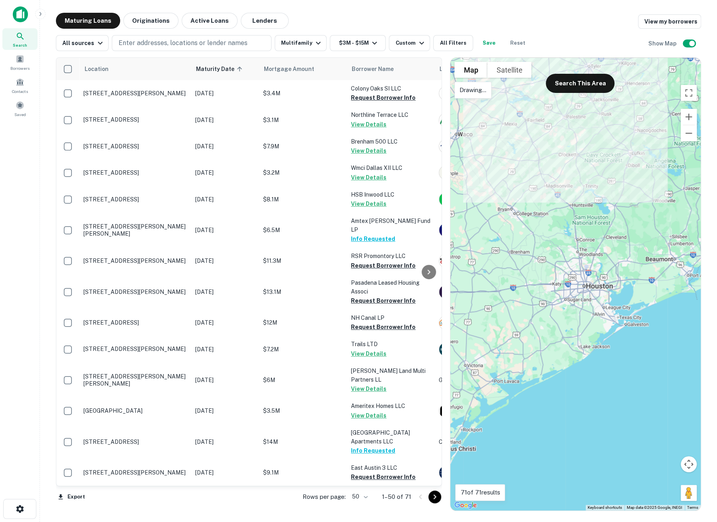
click at [519, 91] on div at bounding box center [575, 284] width 250 height 453
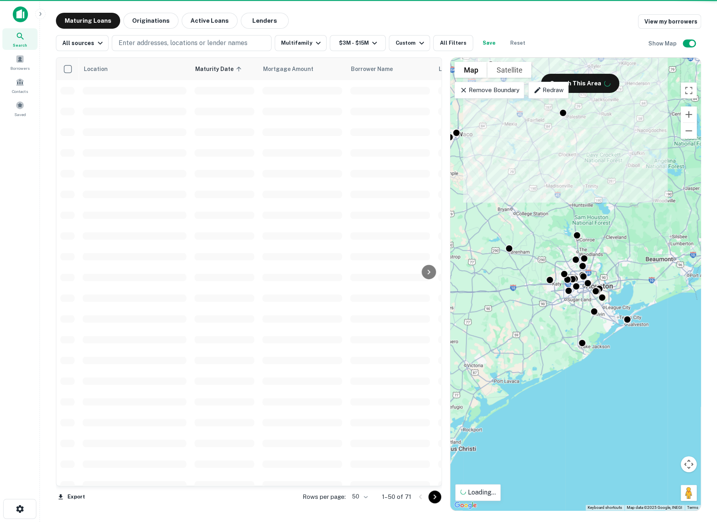
click at [503, 91] on p "Remove Boundary" at bounding box center [488, 90] width 59 height 10
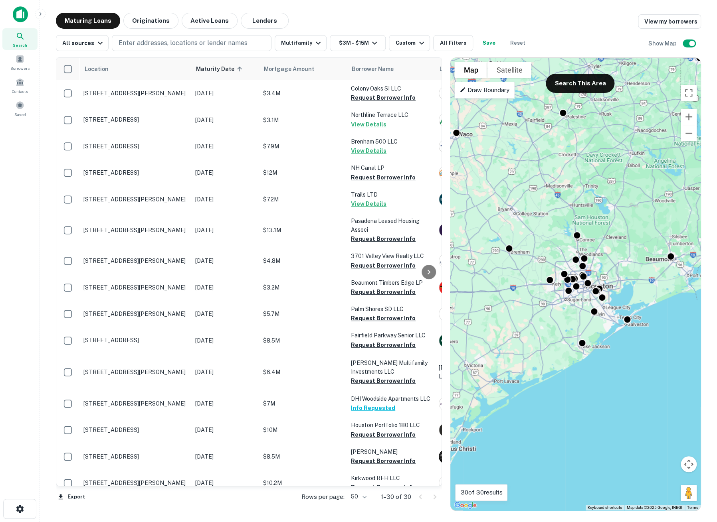
click at [494, 89] on p "Draw Boundary" at bounding box center [484, 90] width 50 height 10
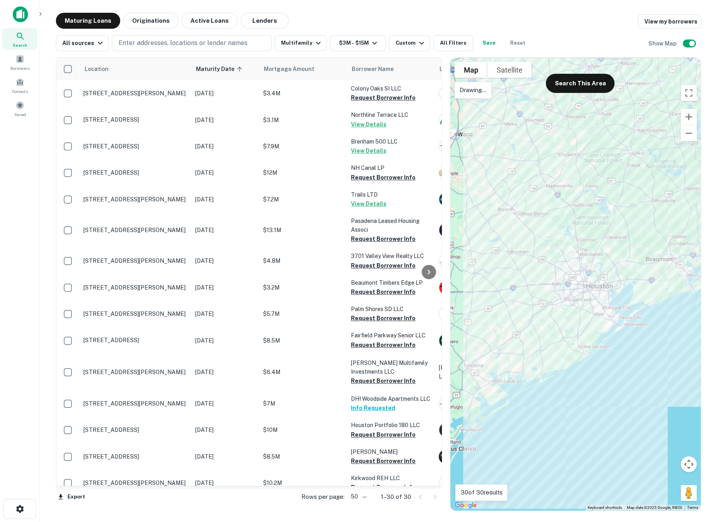
drag, startPoint x: 503, startPoint y: 95, endPoint x: 672, endPoint y: 64, distance: 172.4
click at [672, 64] on div at bounding box center [575, 284] width 250 height 453
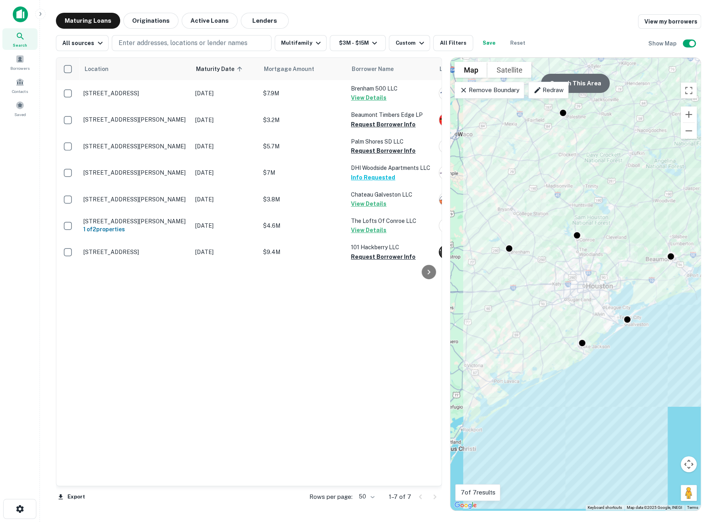
click at [580, 88] on button "Search This Area" at bounding box center [575, 83] width 69 height 19
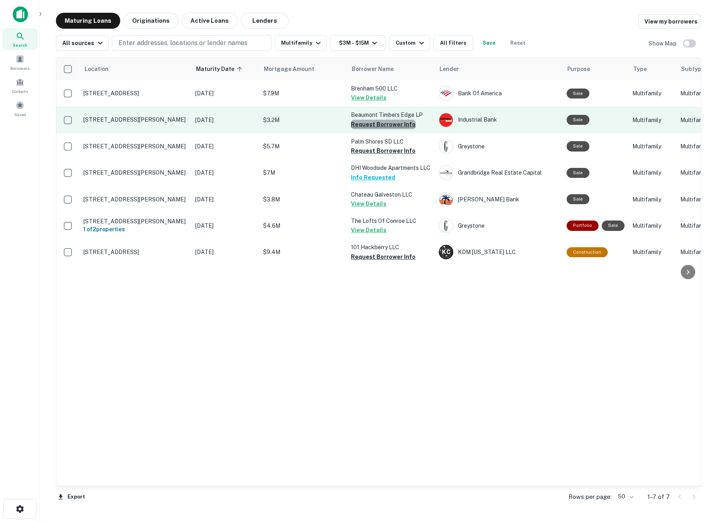
click at [389, 124] on button "Request Borrower Info" at bounding box center [383, 125] width 65 height 10
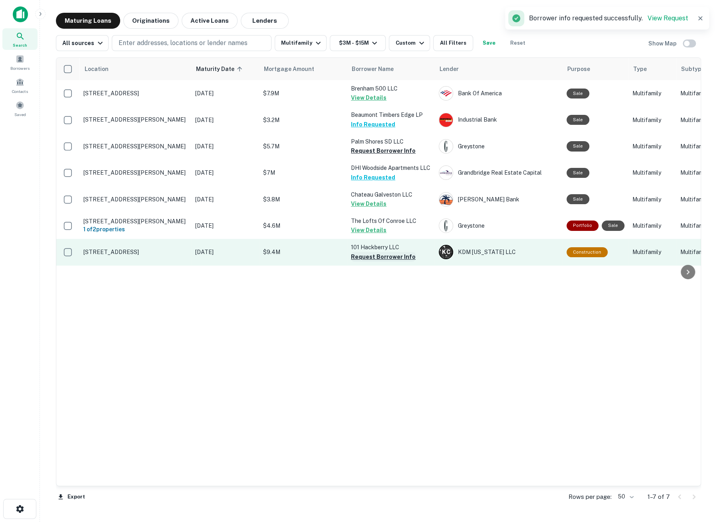
click at [377, 262] on button "Request Borrower Info" at bounding box center [383, 257] width 65 height 10
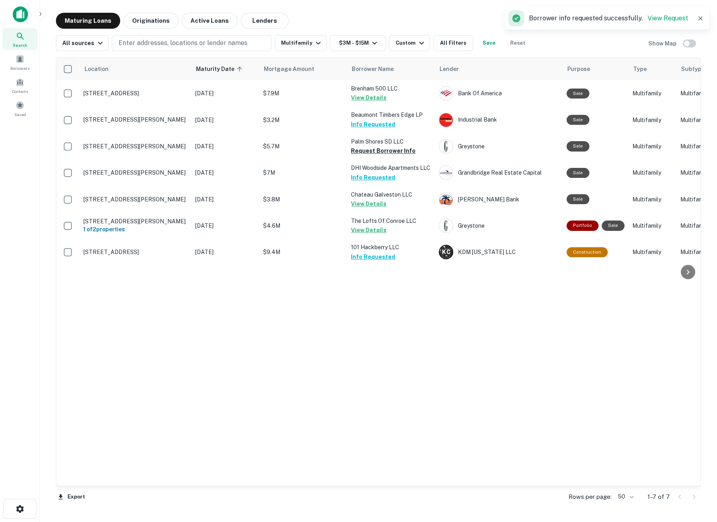
click at [700, 20] on icon "button" at bounding box center [700, 18] width 8 height 8
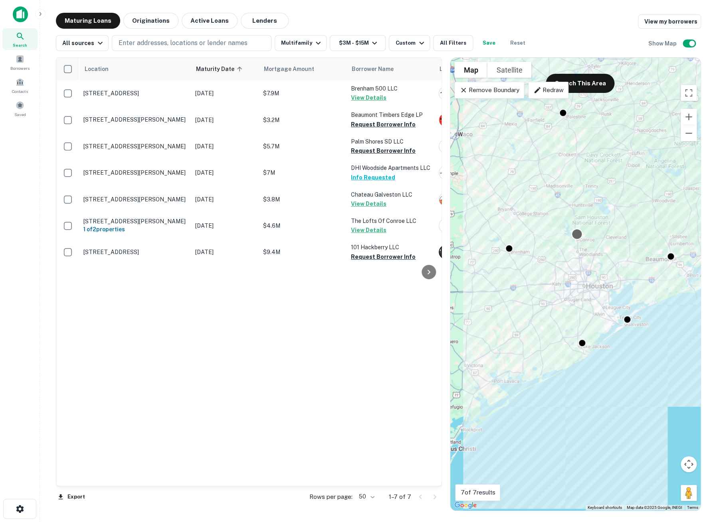
click at [511, 92] on p "Remove Boundary" at bounding box center [488, 90] width 59 height 10
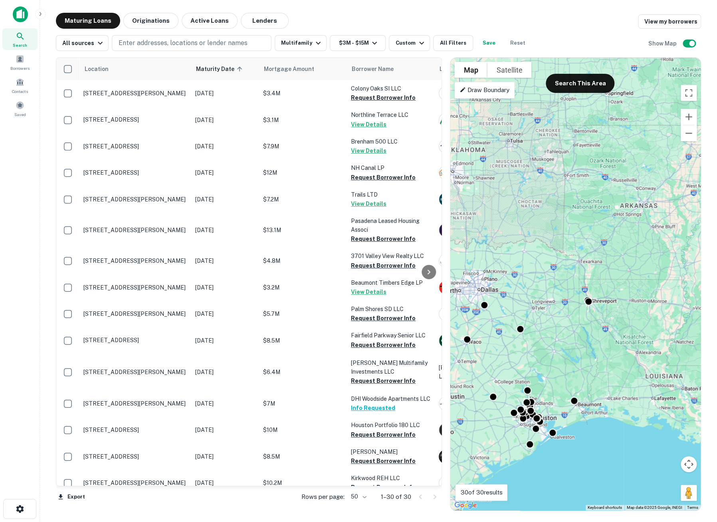
drag, startPoint x: 624, startPoint y: 168, endPoint x: 569, endPoint y: 334, distance: 174.1
click at [569, 334] on div "To activate drag with keyboard, press Alt + Enter. Once in keyboard drag state,…" at bounding box center [575, 284] width 250 height 453
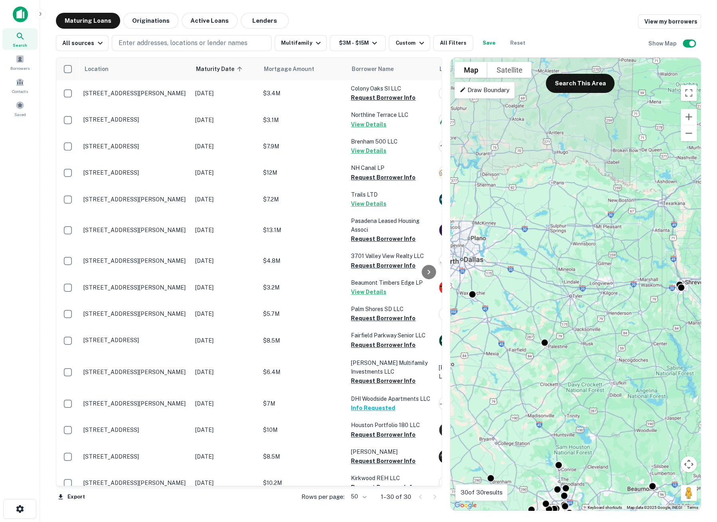
drag, startPoint x: 550, startPoint y: 329, endPoint x: 600, endPoint y: 317, distance: 51.8
click at [600, 317] on div "To activate drag with keyboard, press Alt + Enter. Once in keyboard drag state,…" at bounding box center [575, 284] width 250 height 453
click at [576, 84] on button "Search This Area" at bounding box center [580, 83] width 69 height 19
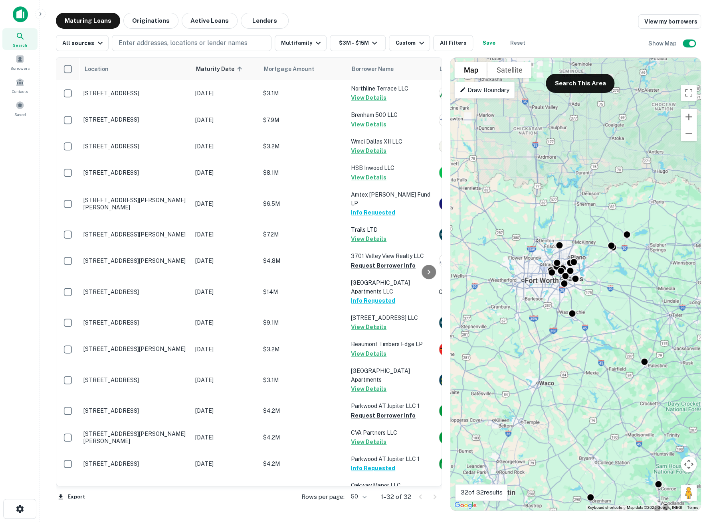
drag, startPoint x: 548, startPoint y: 258, endPoint x: 654, endPoint y: 278, distance: 108.0
click at [654, 278] on div "To activate drag with keyboard, press Alt + Enter. Once in keyboard drag state,…" at bounding box center [575, 284] width 250 height 453
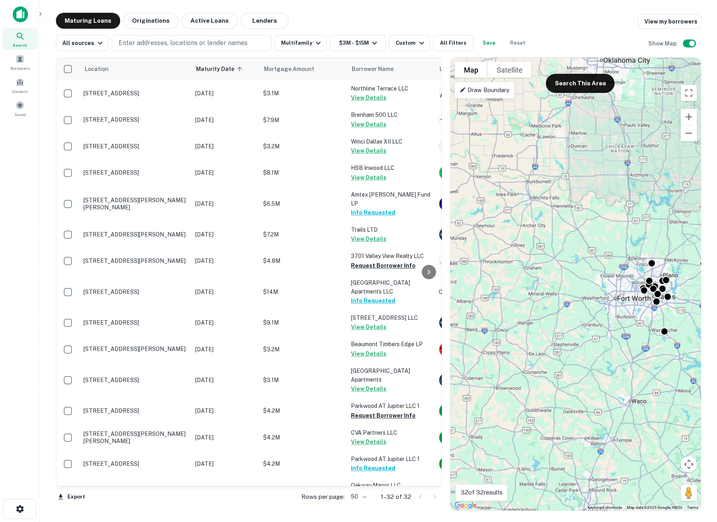
drag, startPoint x: 506, startPoint y: 292, endPoint x: 600, endPoint y: 310, distance: 95.9
click at [600, 310] on div "To activate drag with keyboard, press Alt + Enter. Once in keyboard drag state,…" at bounding box center [575, 284] width 250 height 453
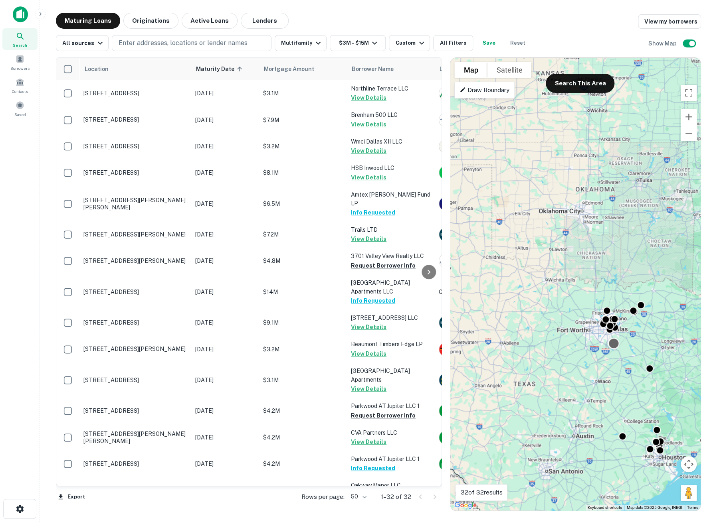
drag, startPoint x: 637, startPoint y: 319, endPoint x: 614, endPoint y: 348, distance: 37.3
click at [614, 348] on div at bounding box center [613, 343] width 10 height 10
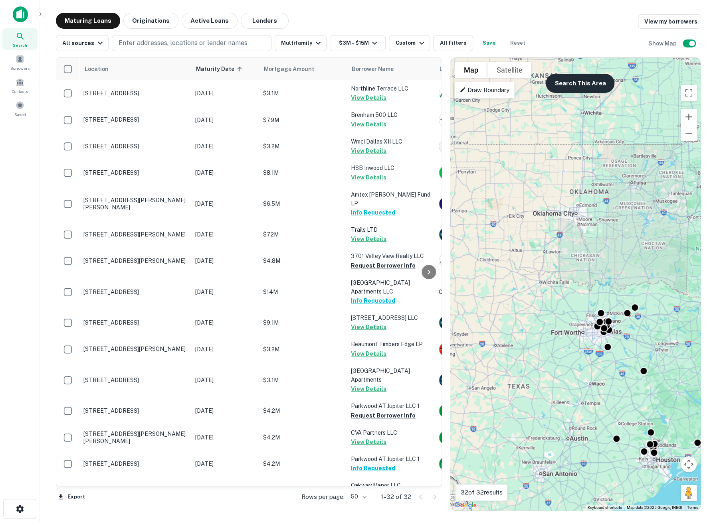
click at [577, 81] on button "Search This Area" at bounding box center [580, 83] width 69 height 19
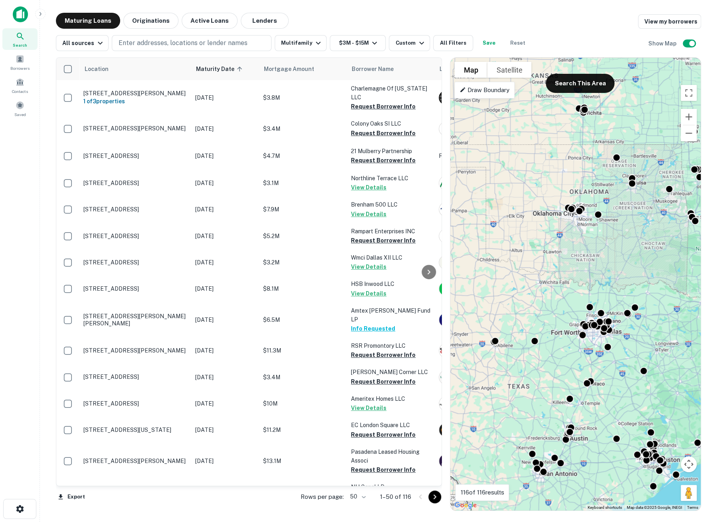
click at [494, 94] on p "Draw Boundary" at bounding box center [484, 90] width 50 height 10
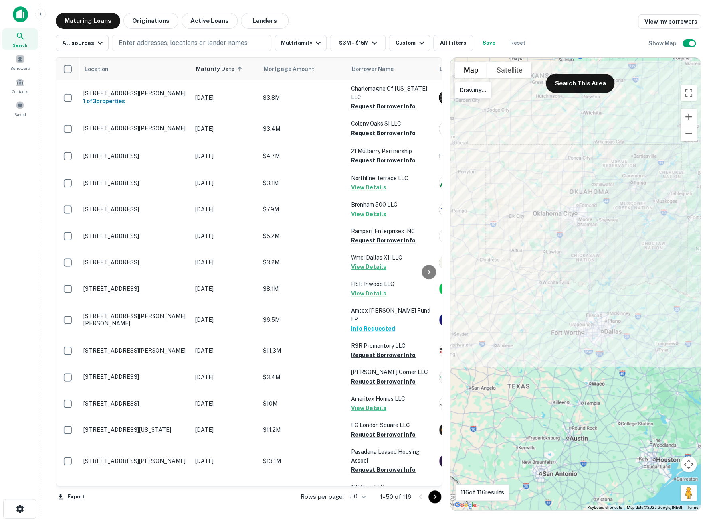
drag, startPoint x: 633, startPoint y: 100, endPoint x: 675, endPoint y: 100, distance: 41.9
click at [675, 100] on div at bounding box center [575, 284] width 250 height 453
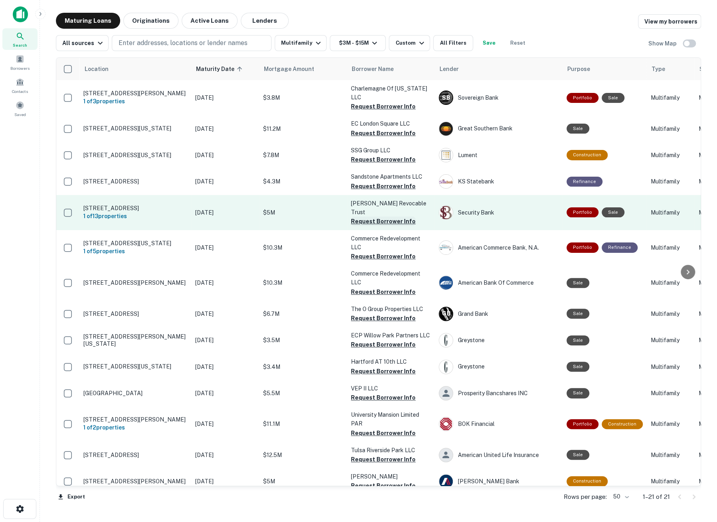
click at [373, 217] on button "Request Borrower Info" at bounding box center [383, 222] width 65 height 10
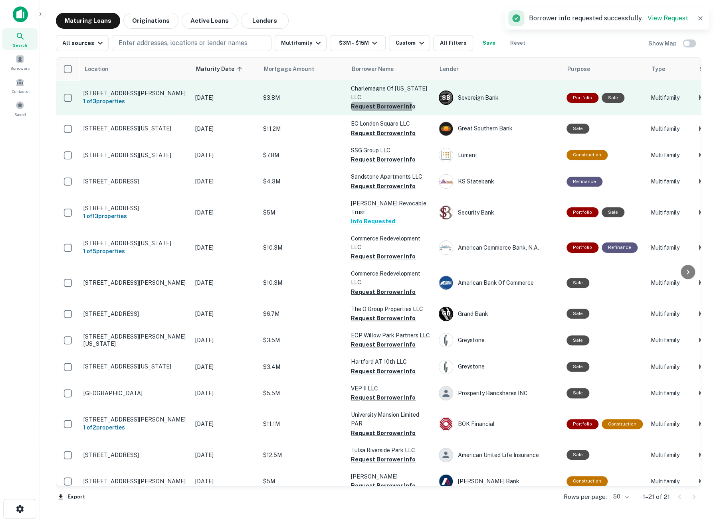
click at [374, 109] on button "Request Borrower Info" at bounding box center [383, 107] width 65 height 10
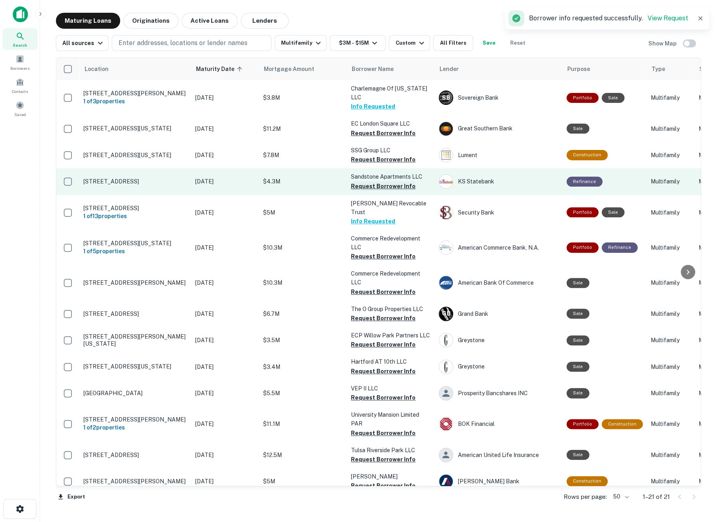
click at [357, 189] on button "Request Borrower Info" at bounding box center [383, 187] width 65 height 10
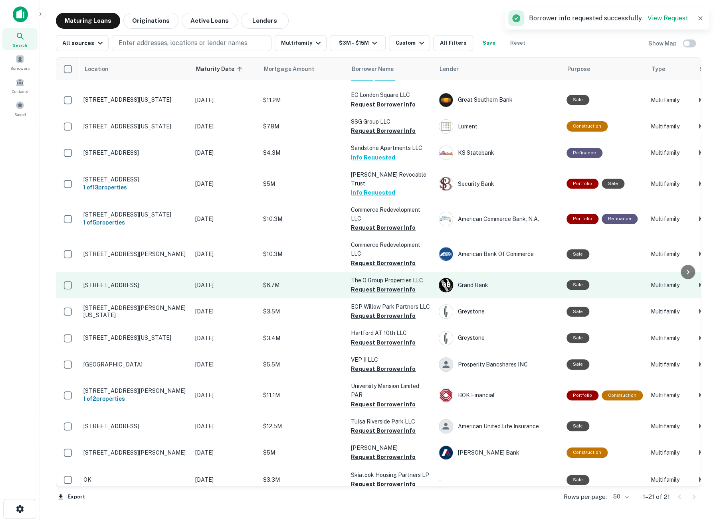
scroll to position [44, 0]
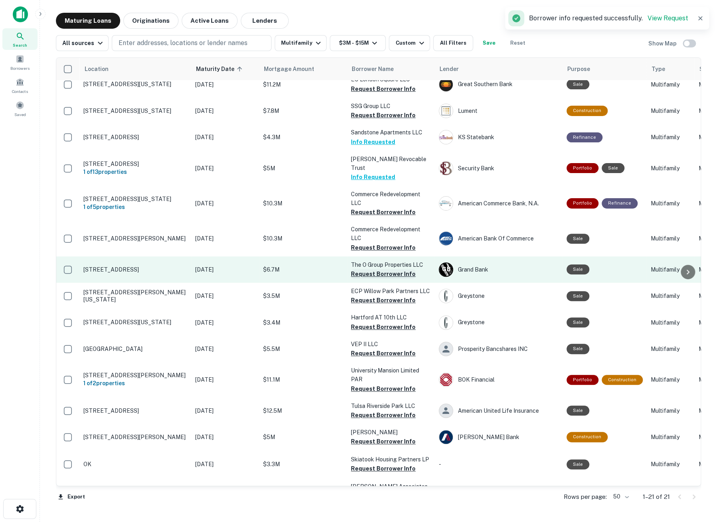
click at [360, 269] on button "Request Borrower Info" at bounding box center [383, 274] width 65 height 10
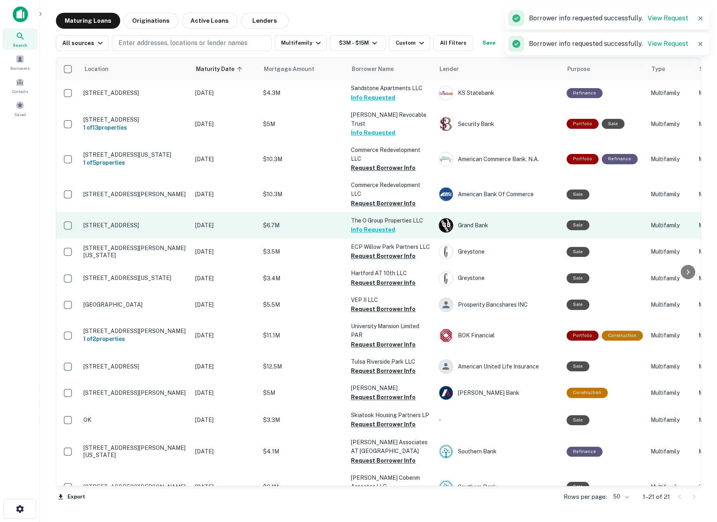
scroll to position [133, 0]
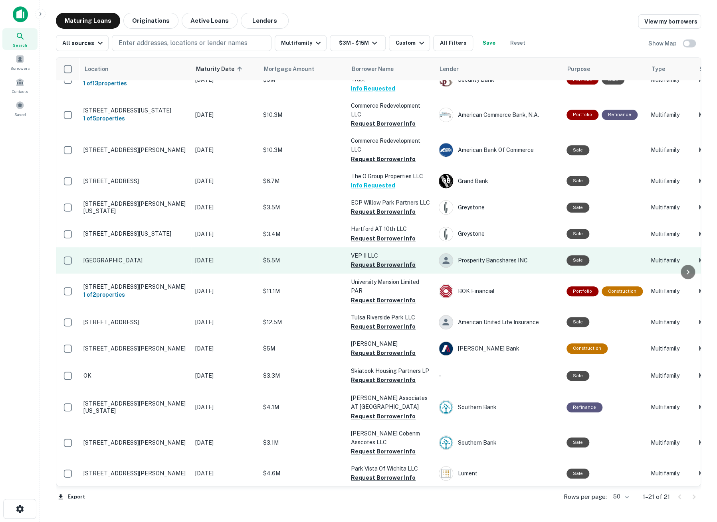
click at [366, 260] on button "Request Borrower Info" at bounding box center [383, 265] width 65 height 10
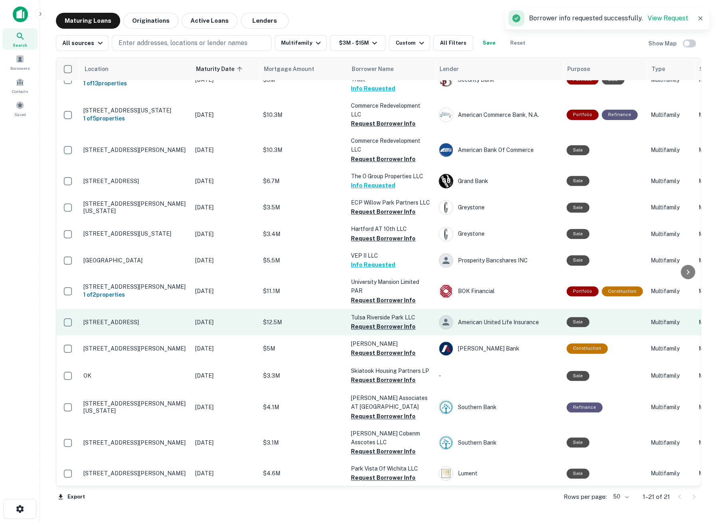
click at [377, 322] on button "Request Borrower Info" at bounding box center [383, 327] width 65 height 10
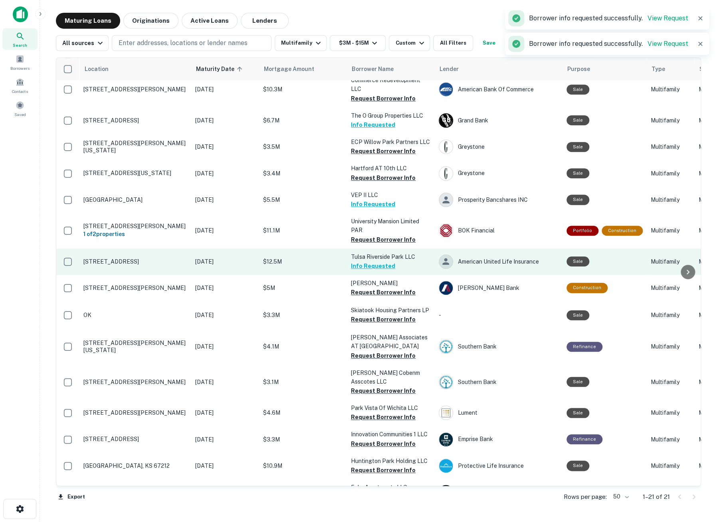
scroll to position [202, 0]
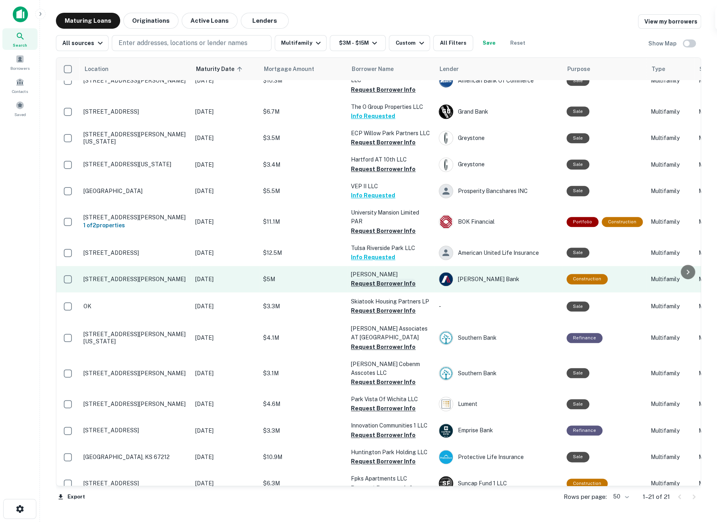
click at [370, 279] on button "Request Borrower Info" at bounding box center [383, 284] width 65 height 10
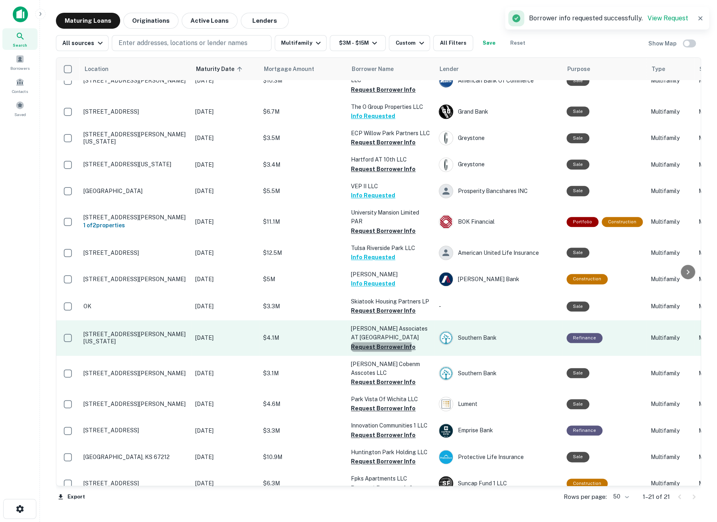
click at [362, 342] on button "Request Borrower Info" at bounding box center [383, 347] width 65 height 10
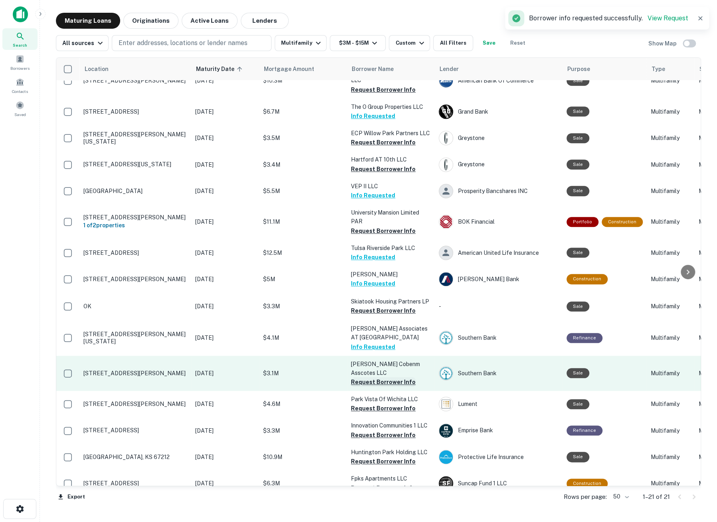
click at [362, 378] on button "Request Borrower Info" at bounding box center [383, 383] width 65 height 10
